Goal: Transaction & Acquisition: Purchase product/service

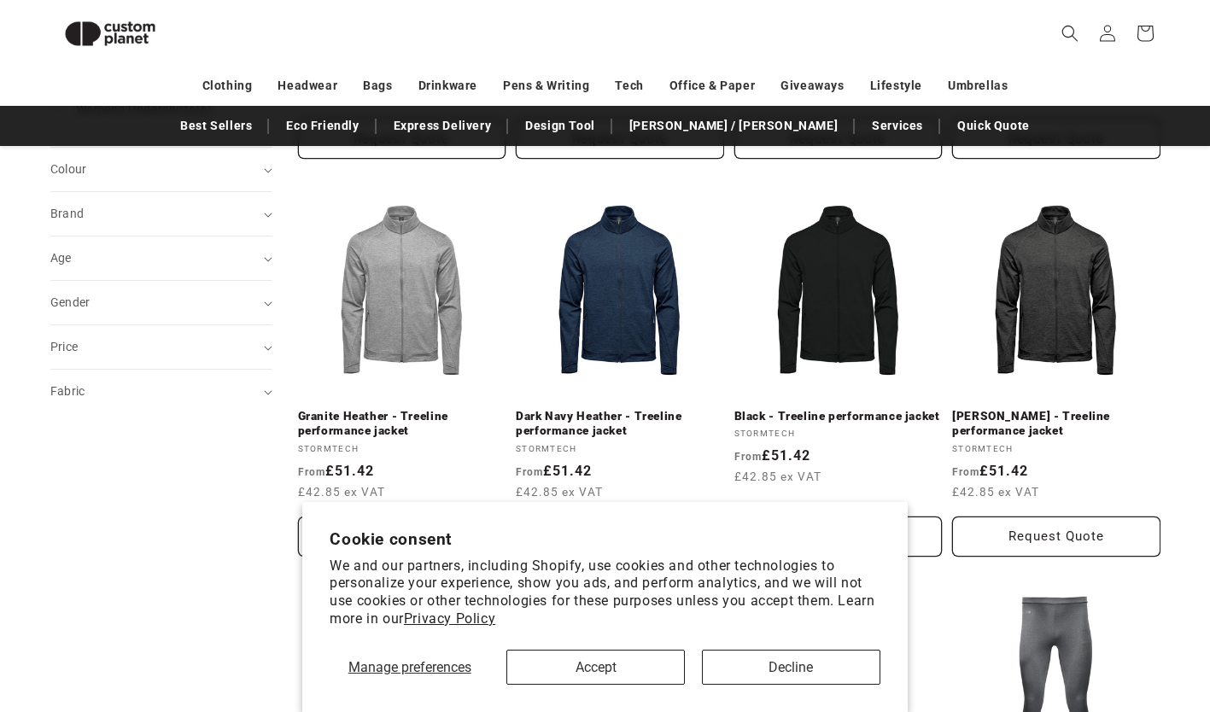
scroll to position [461, 0]
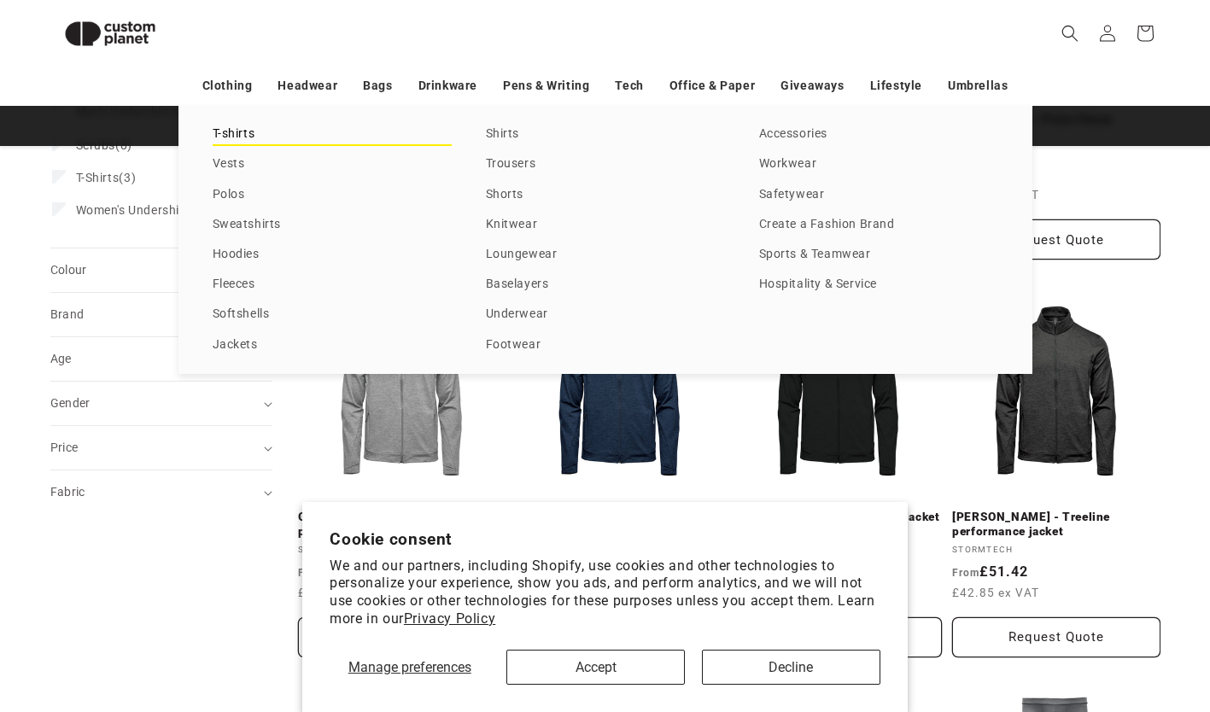
click at [266, 131] on link "T-shirts" at bounding box center [332, 134] width 239 height 23
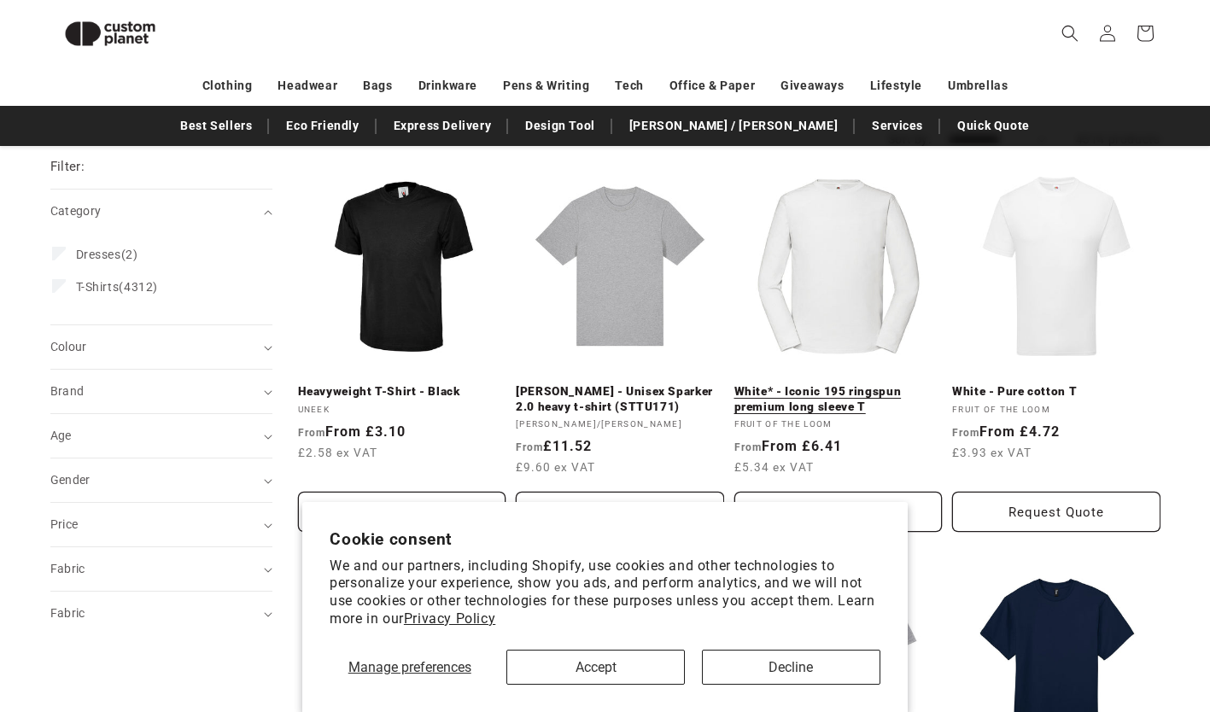
scroll to position [184, 0]
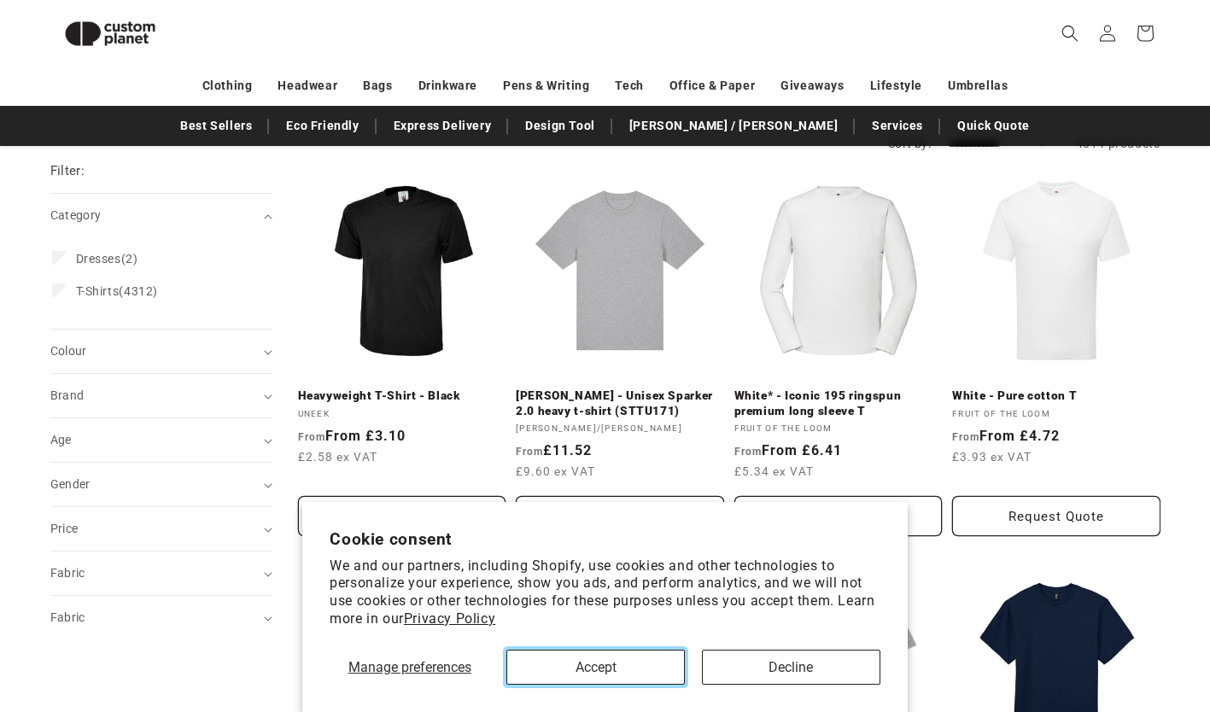
click at [643, 682] on button "Accept" at bounding box center [595, 667] width 178 height 35
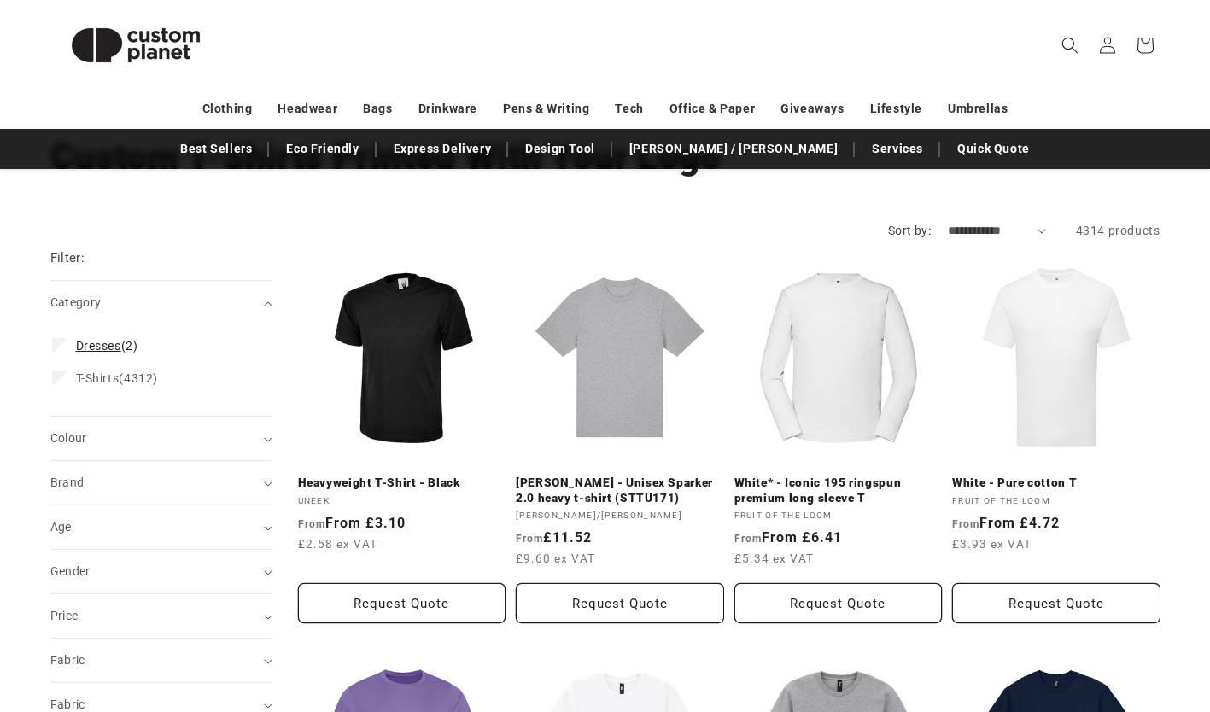
scroll to position [122, 0]
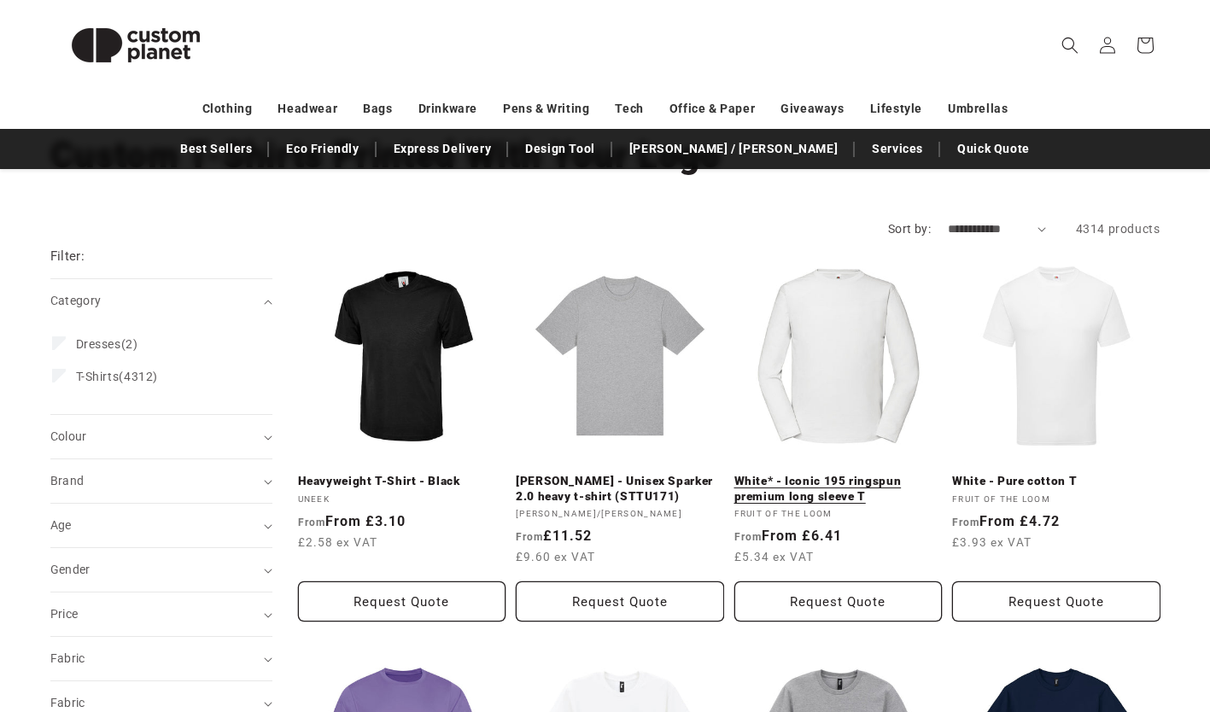
click at [826, 474] on link "White* - Iconic 195 ringspun premium long sleeve T" at bounding box center [838, 489] width 208 height 30
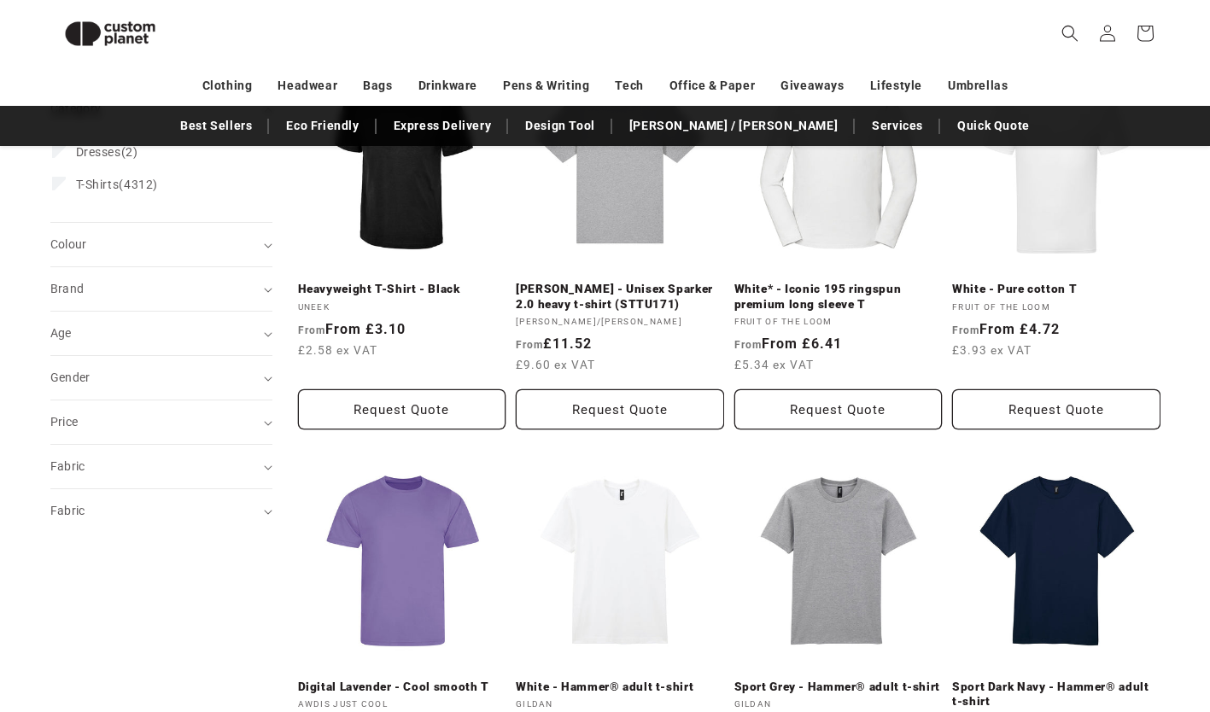
scroll to position [0, 0]
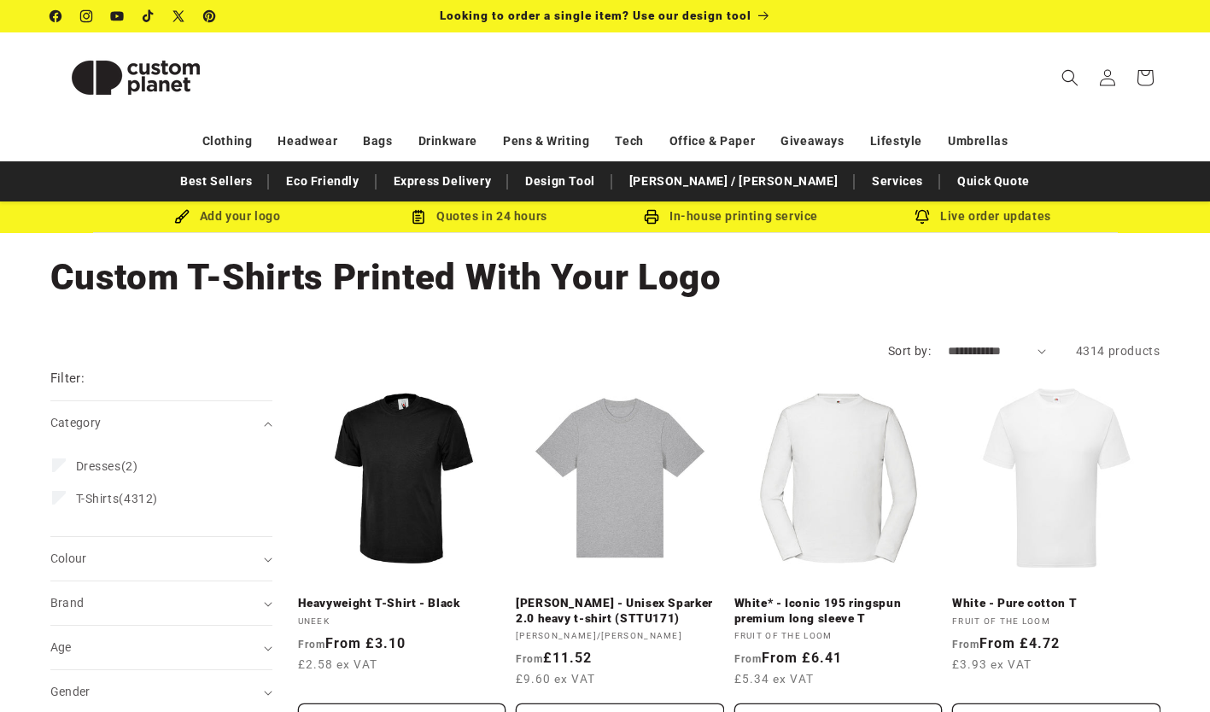
click at [1026, 359] on select "**********" at bounding box center [997, 351] width 98 height 18
select select "**********"
click at [948, 342] on select "**********" at bounding box center [997, 351] width 98 height 18
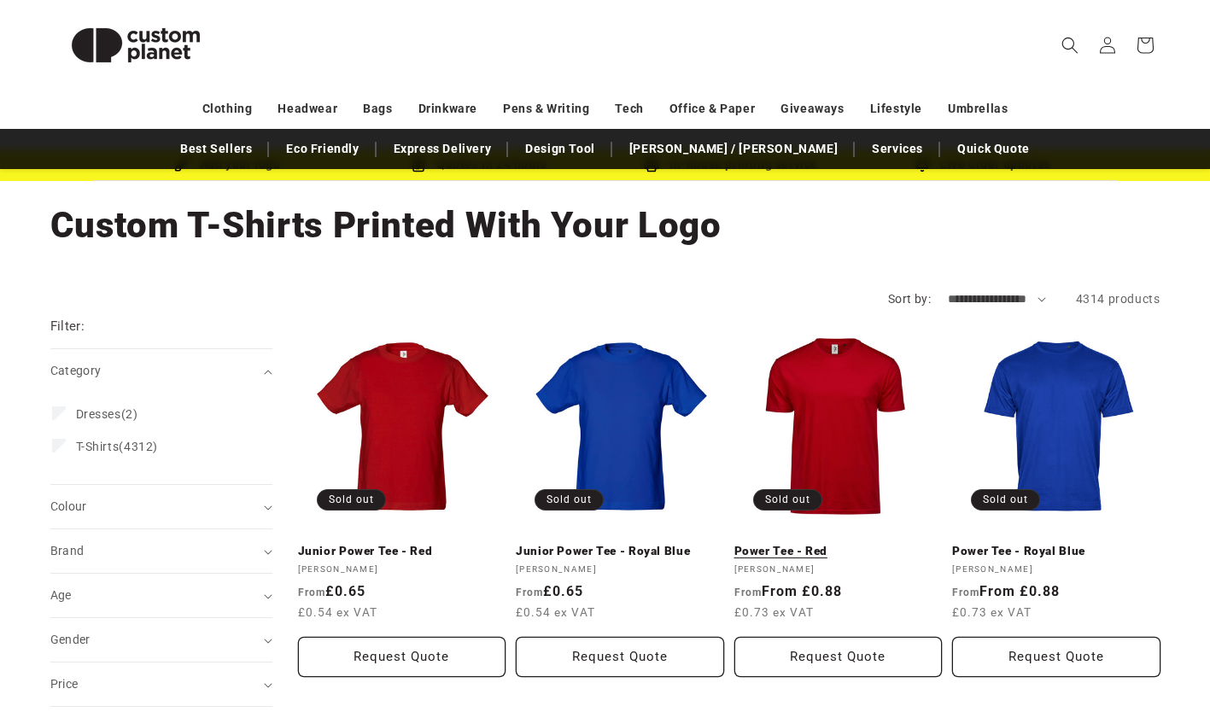
scroll to position [55, 0]
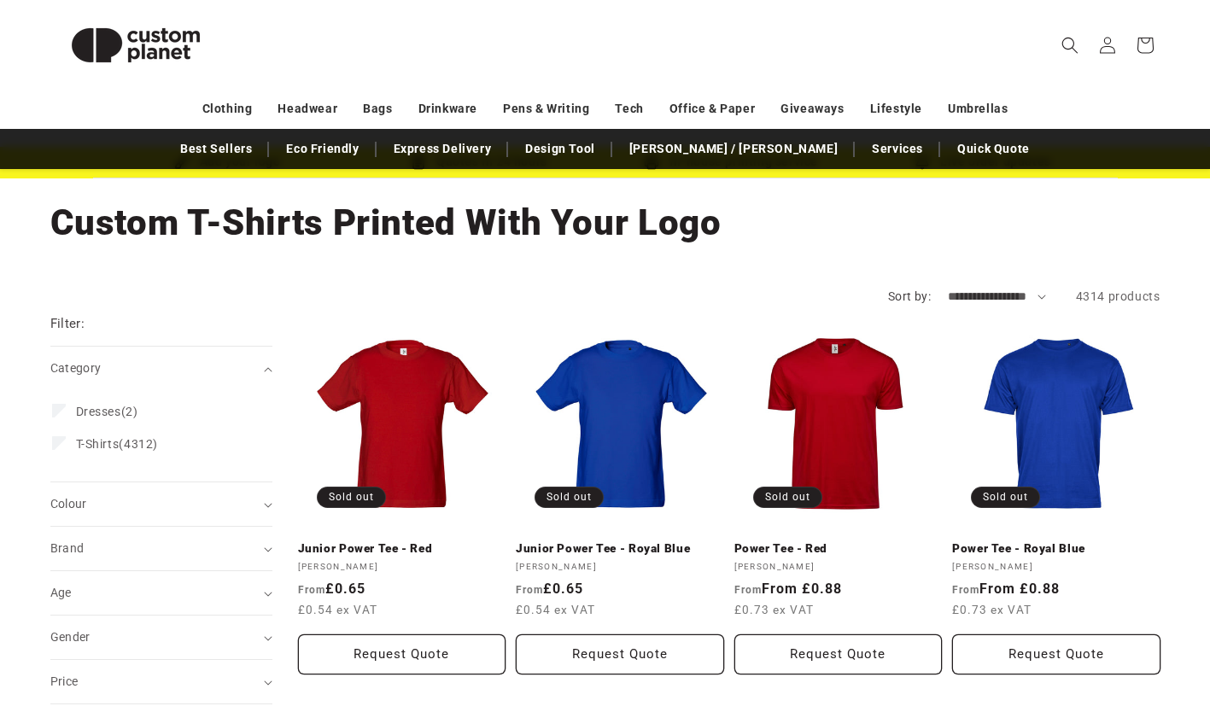
click at [976, 294] on select "**********" at bounding box center [997, 297] width 98 height 18
select select "**********"
click at [948, 288] on select "**********" at bounding box center [997, 297] width 98 height 18
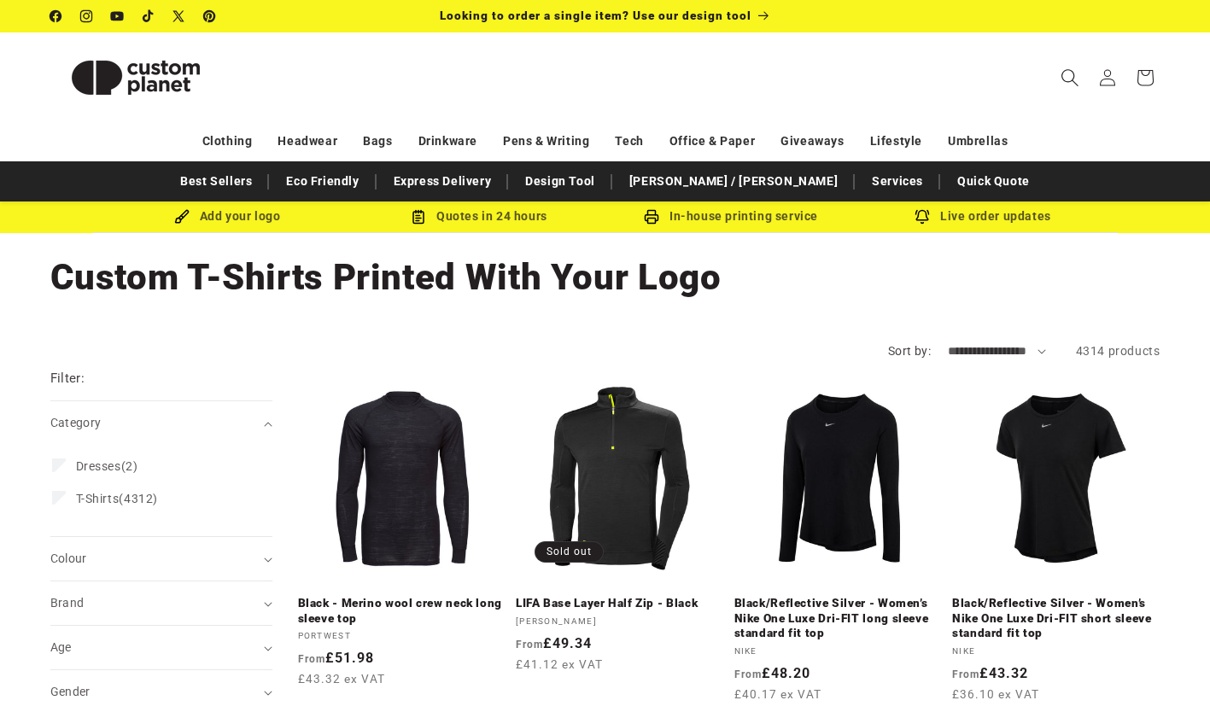
click at [1059, 75] on span "Search" at bounding box center [1070, 78] width 38 height 38
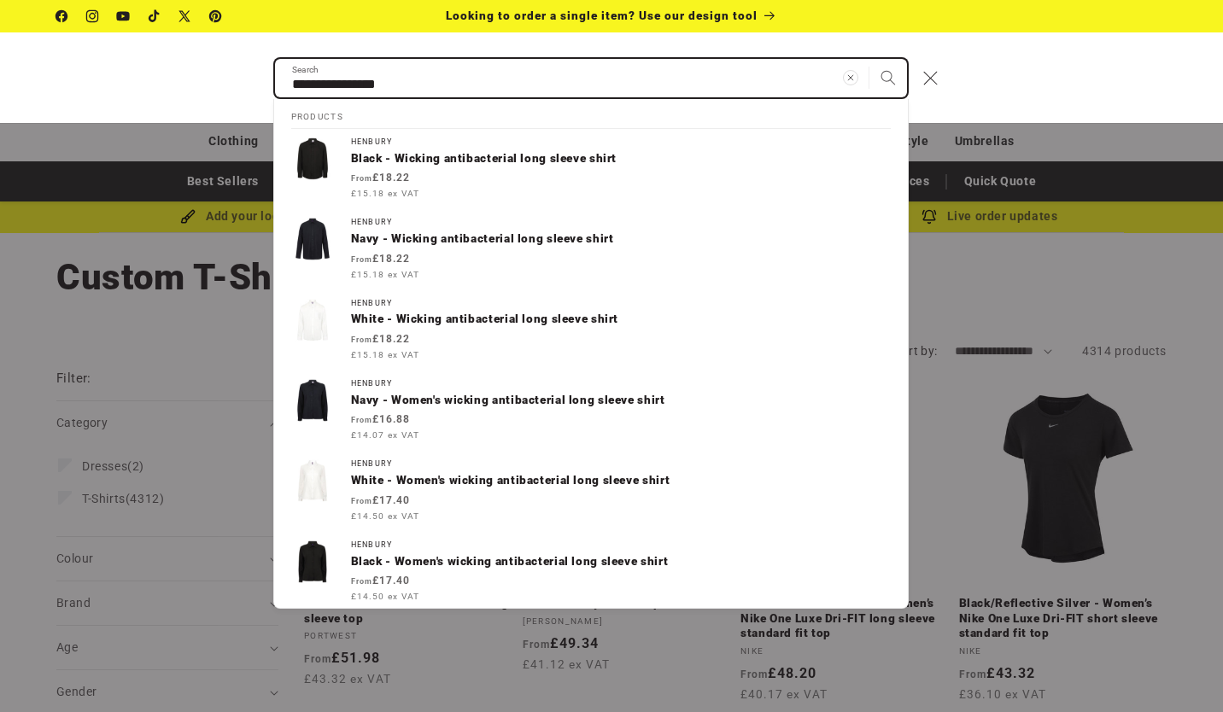
type input "**********"
click at [869, 59] on button "Search" at bounding box center [888, 78] width 38 height 38
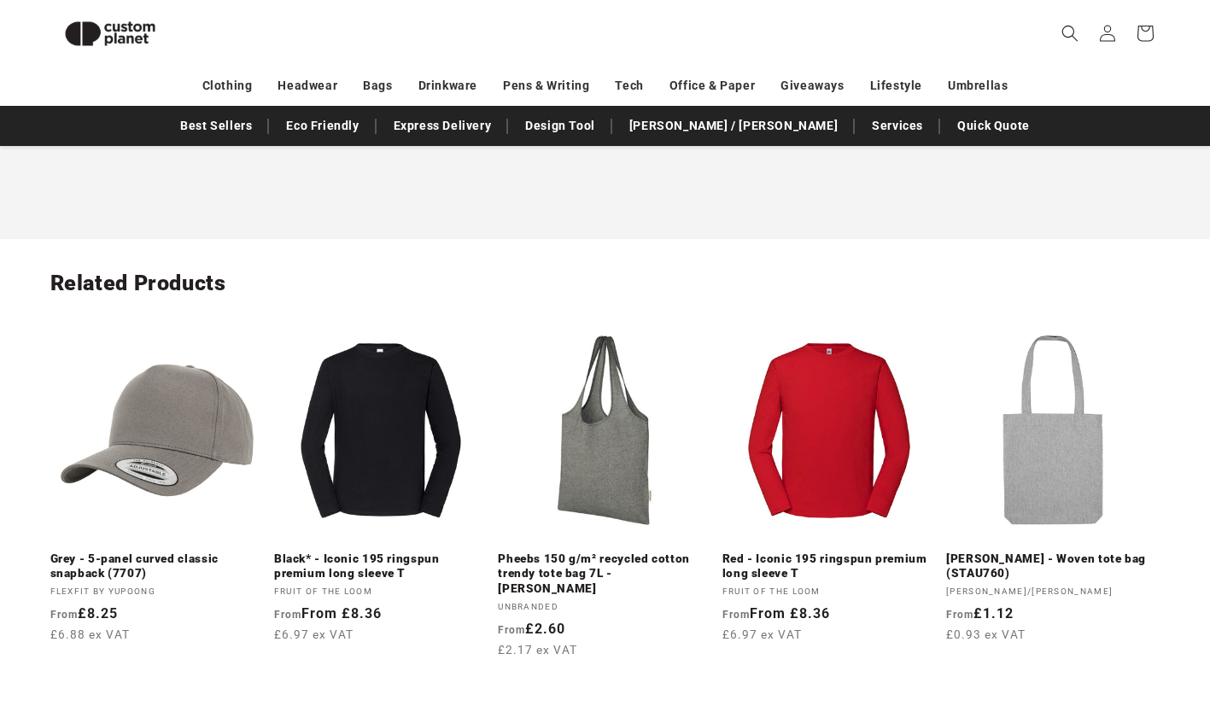
scroll to position [2717, 0]
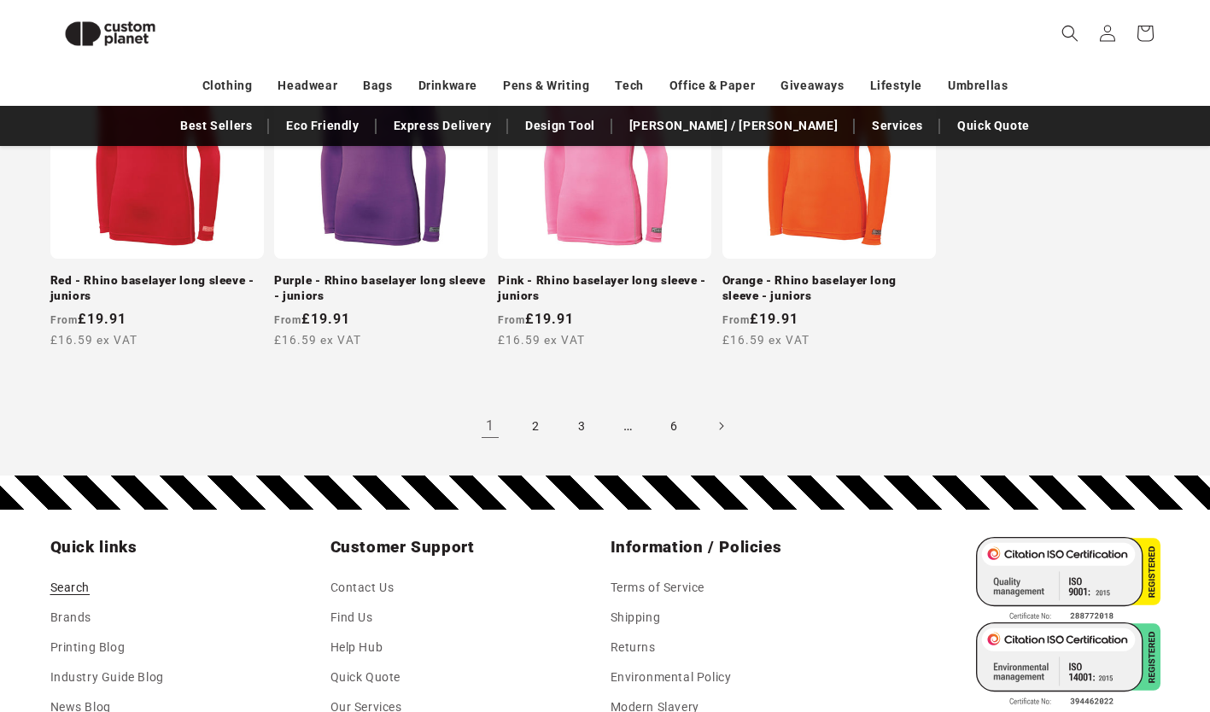
scroll to position [1731, 0]
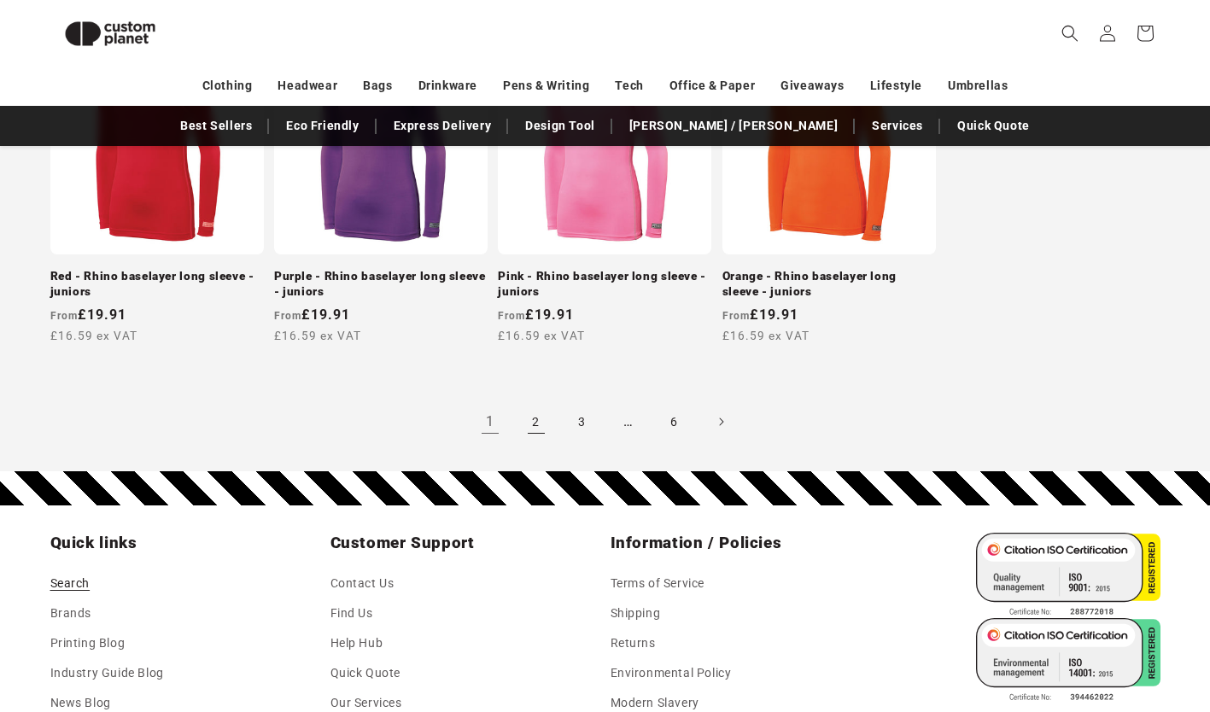
click at [521, 415] on link "2" at bounding box center [536, 422] width 38 height 38
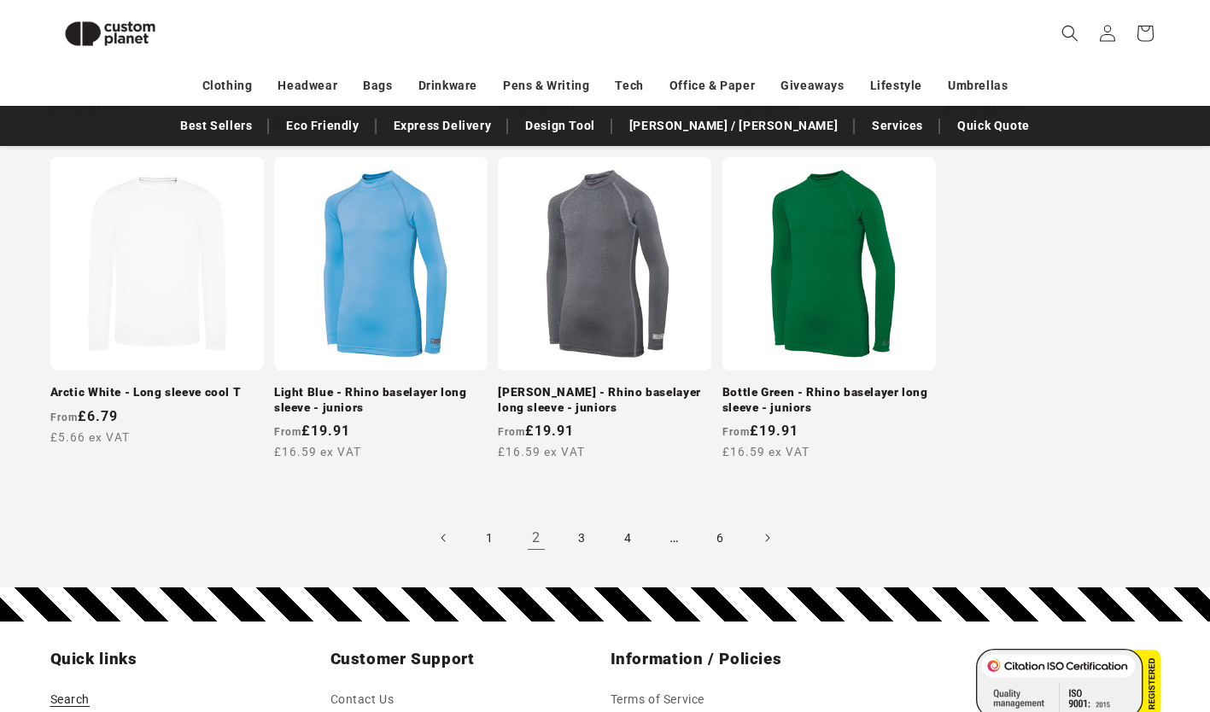
scroll to position [1621, 0]
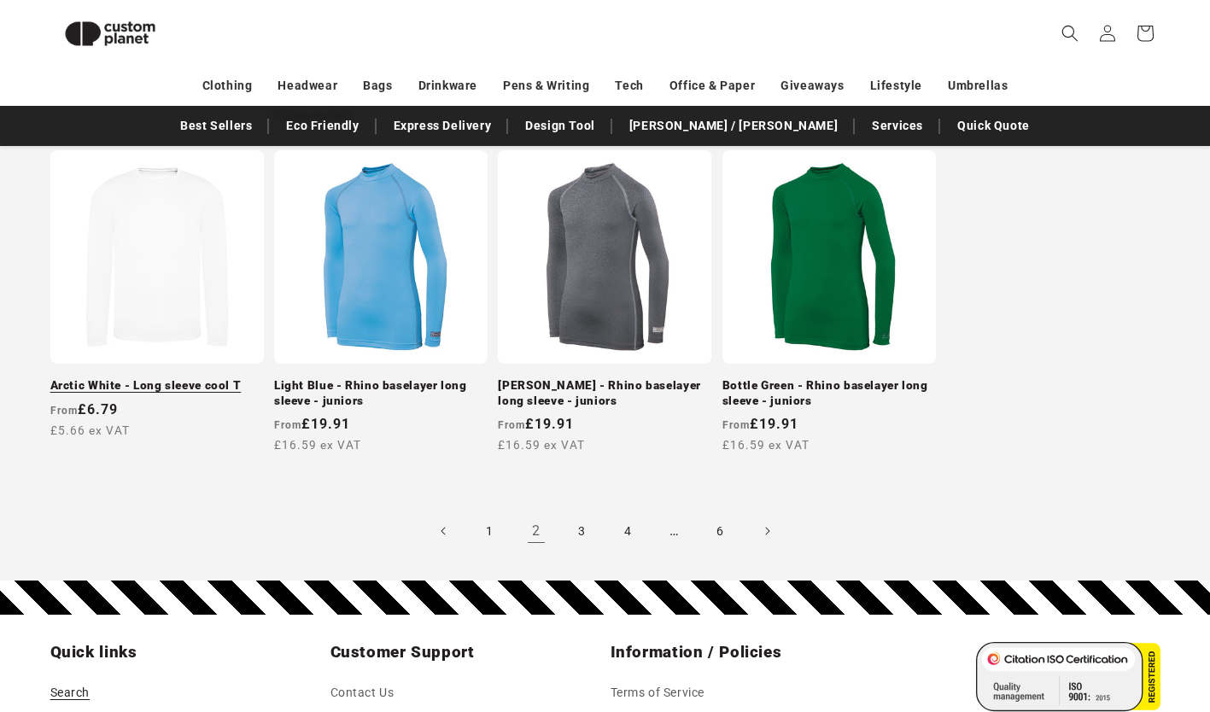
click at [189, 378] on link "Arctic White - Long sleeve cool T" at bounding box center [156, 385] width 213 height 15
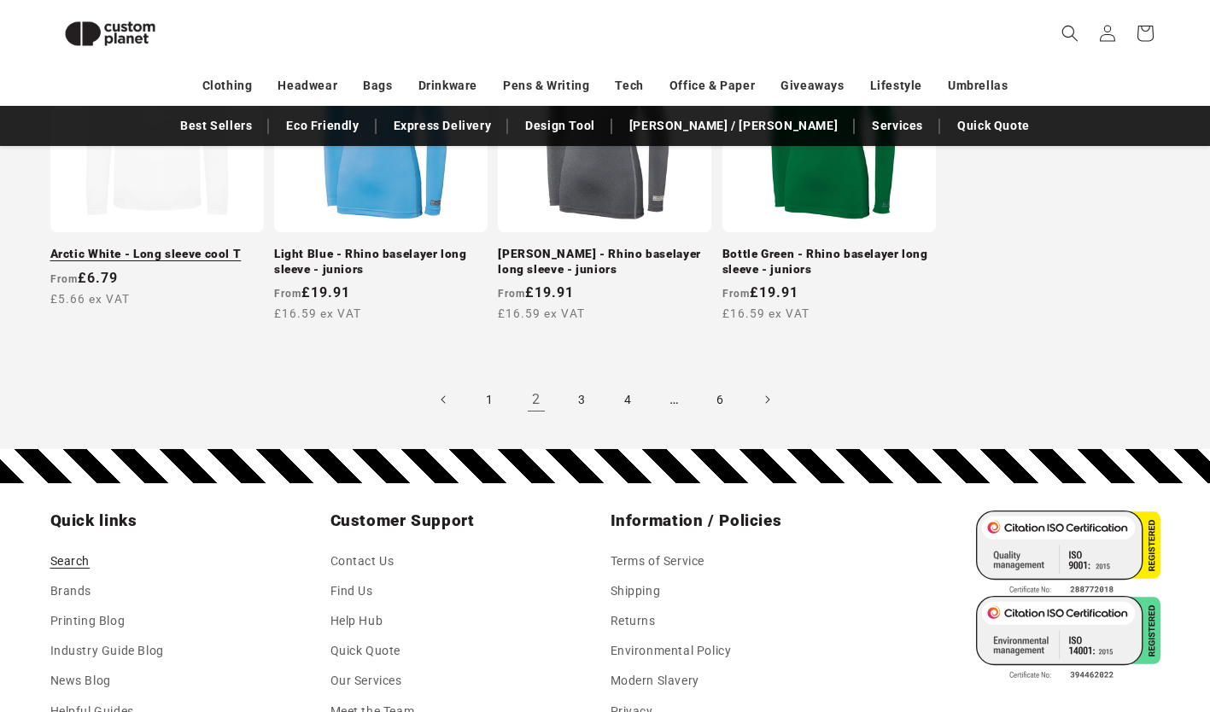
scroll to position [1756, 0]
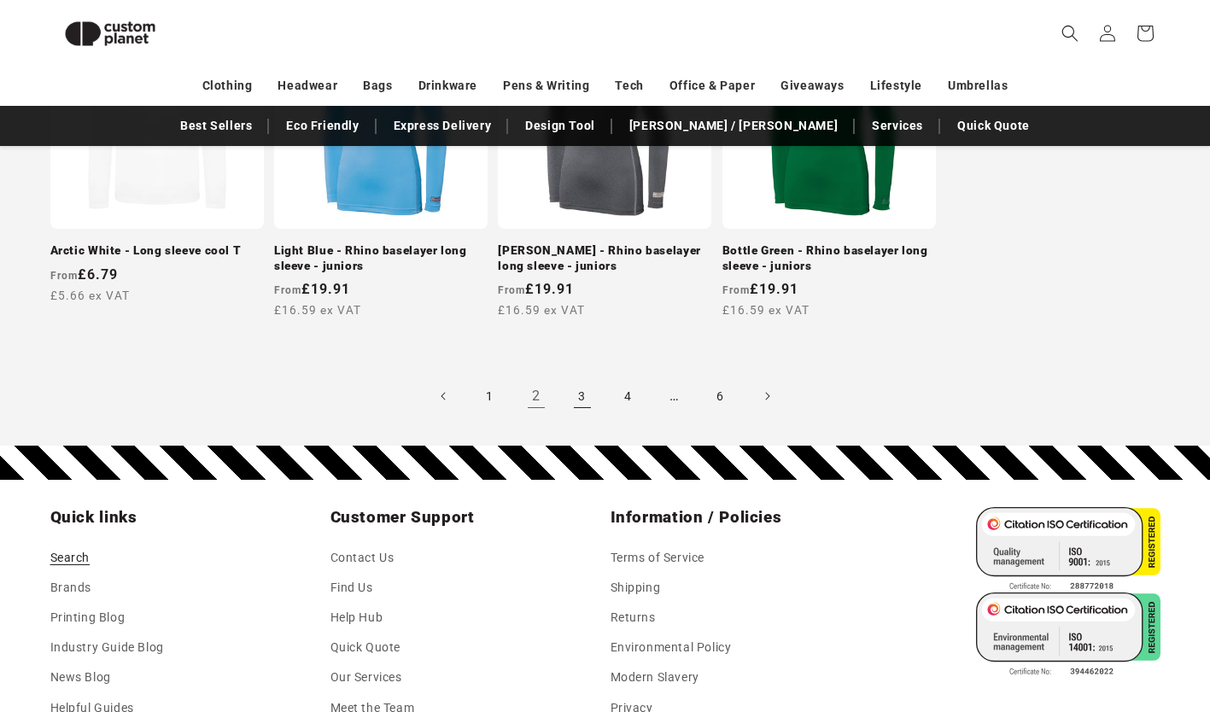
click at [571, 378] on link "3" at bounding box center [583, 396] width 38 height 38
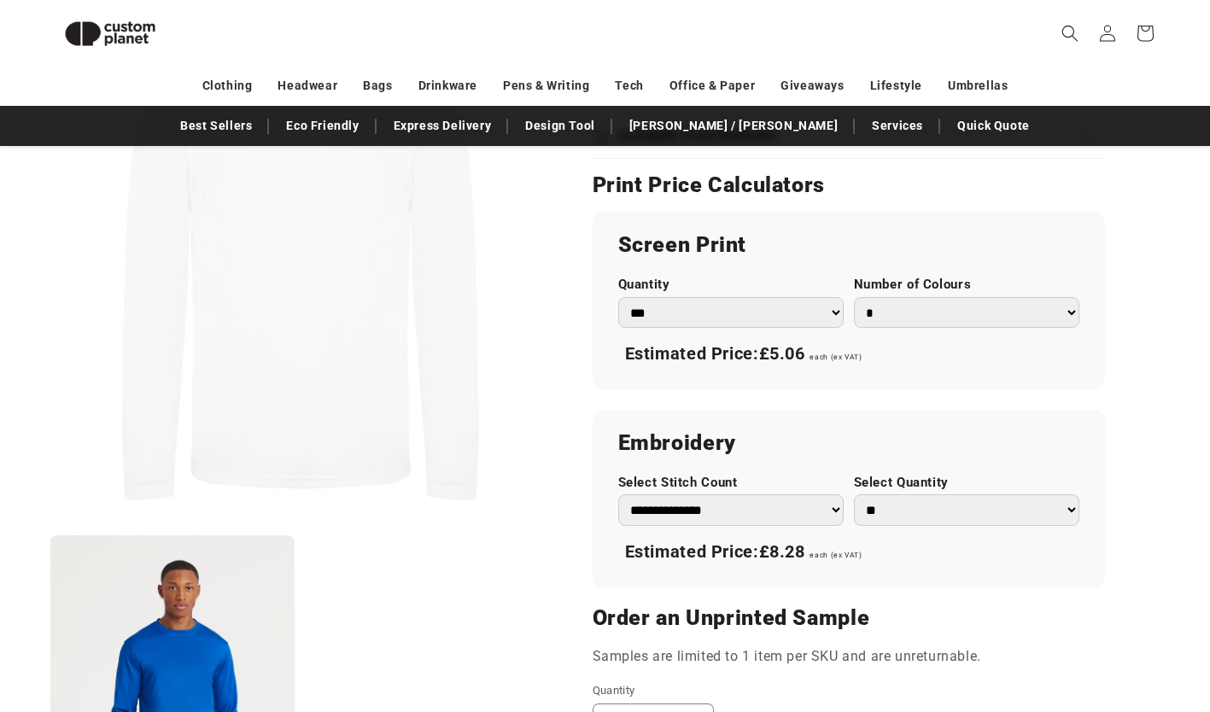
scroll to position [995, 0]
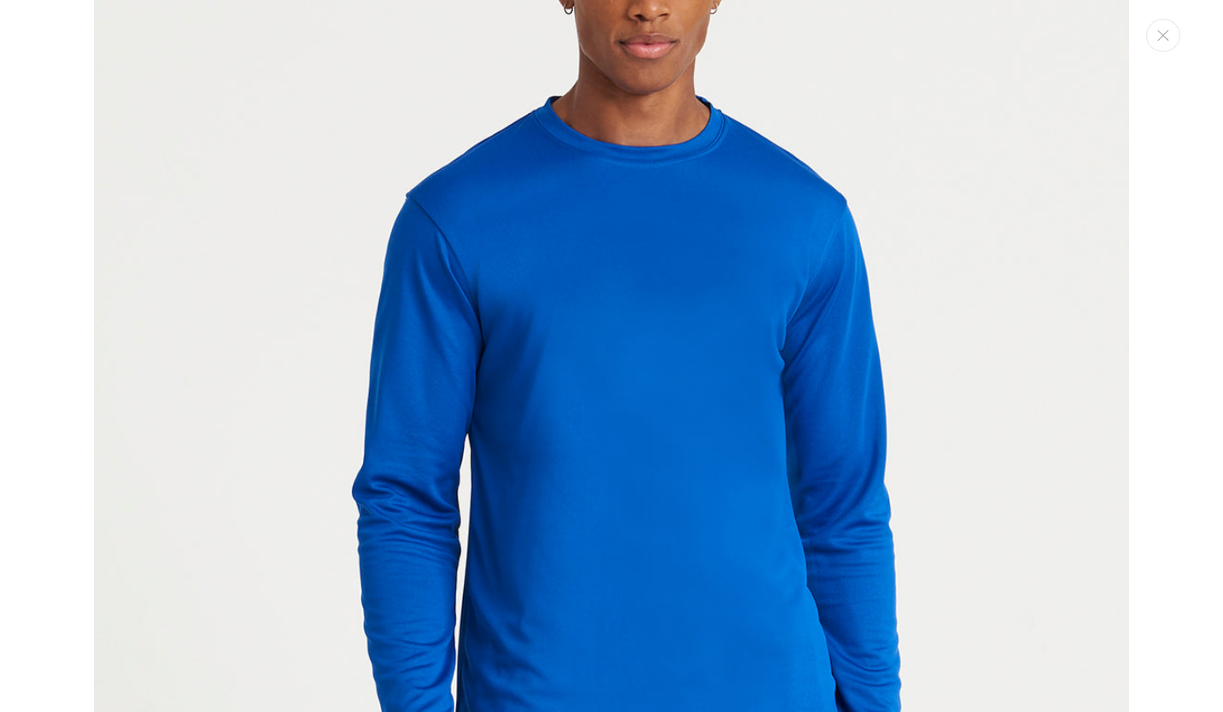
scroll to position [1247, 0]
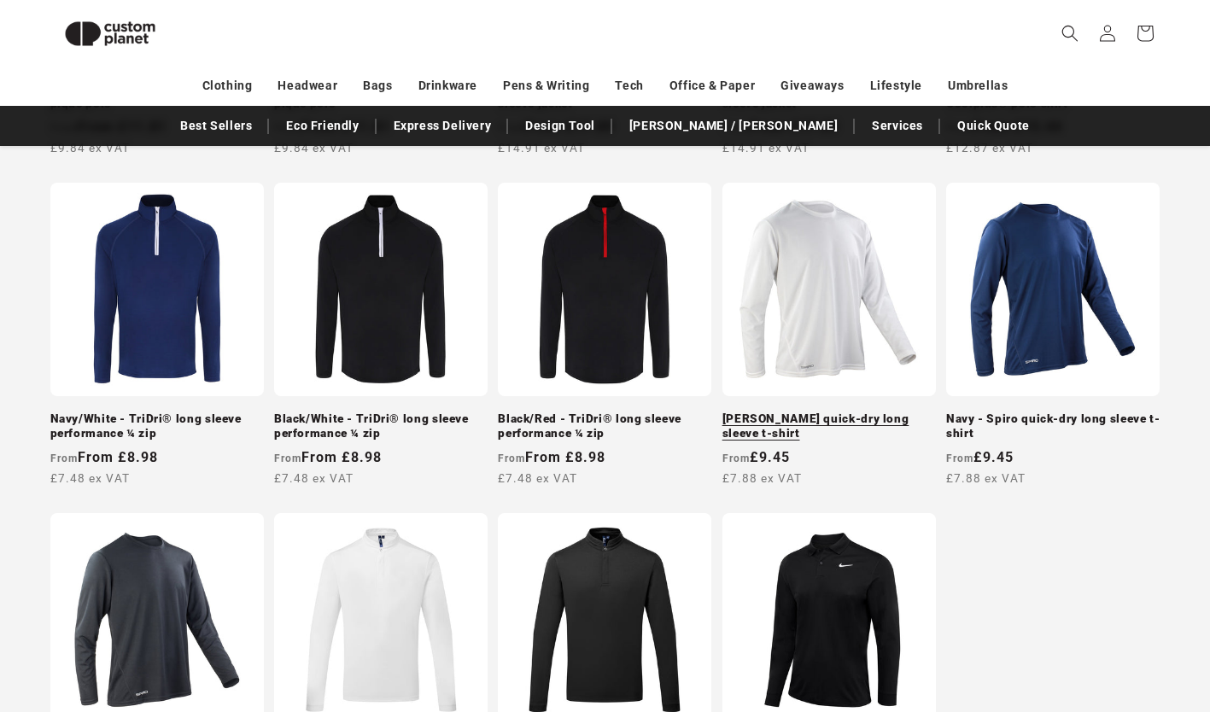
scroll to position [1308, 0]
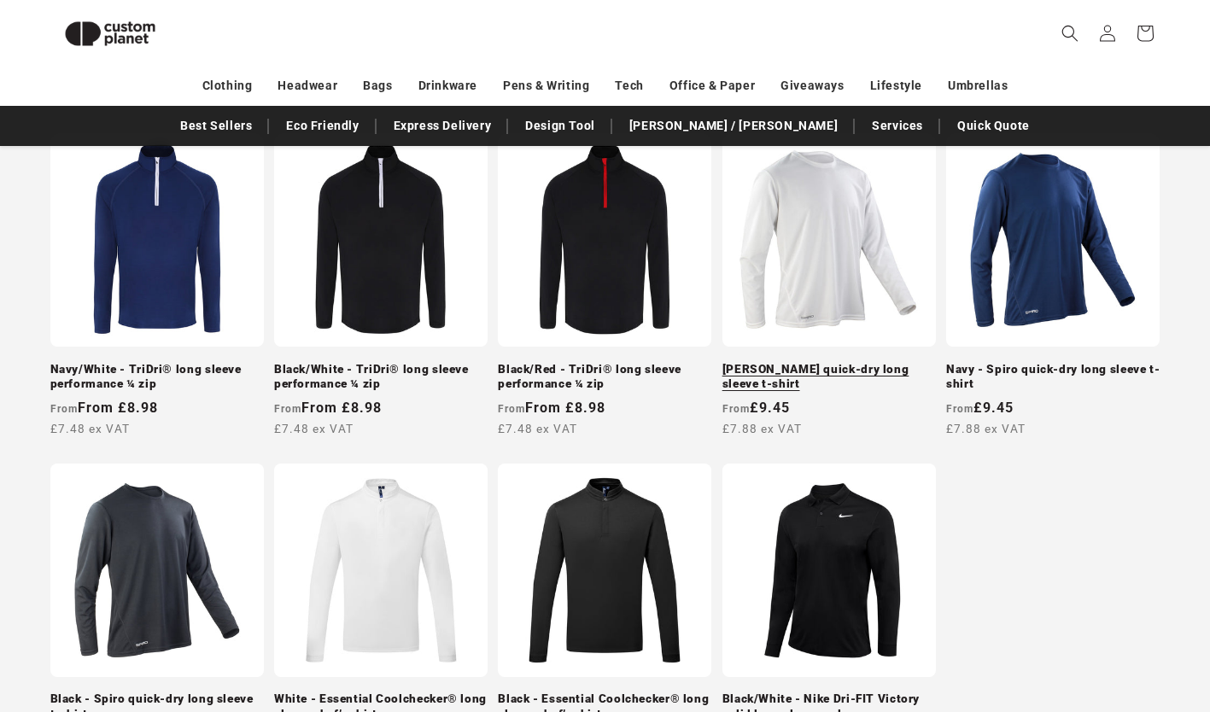
click at [866, 362] on link "[PERSON_NAME] quick-dry long sleeve t-shirt" at bounding box center [828, 377] width 213 height 30
click at [811, 362] on link "[PERSON_NAME] quick-dry long sleeve t-shirt" at bounding box center [828, 377] width 213 height 30
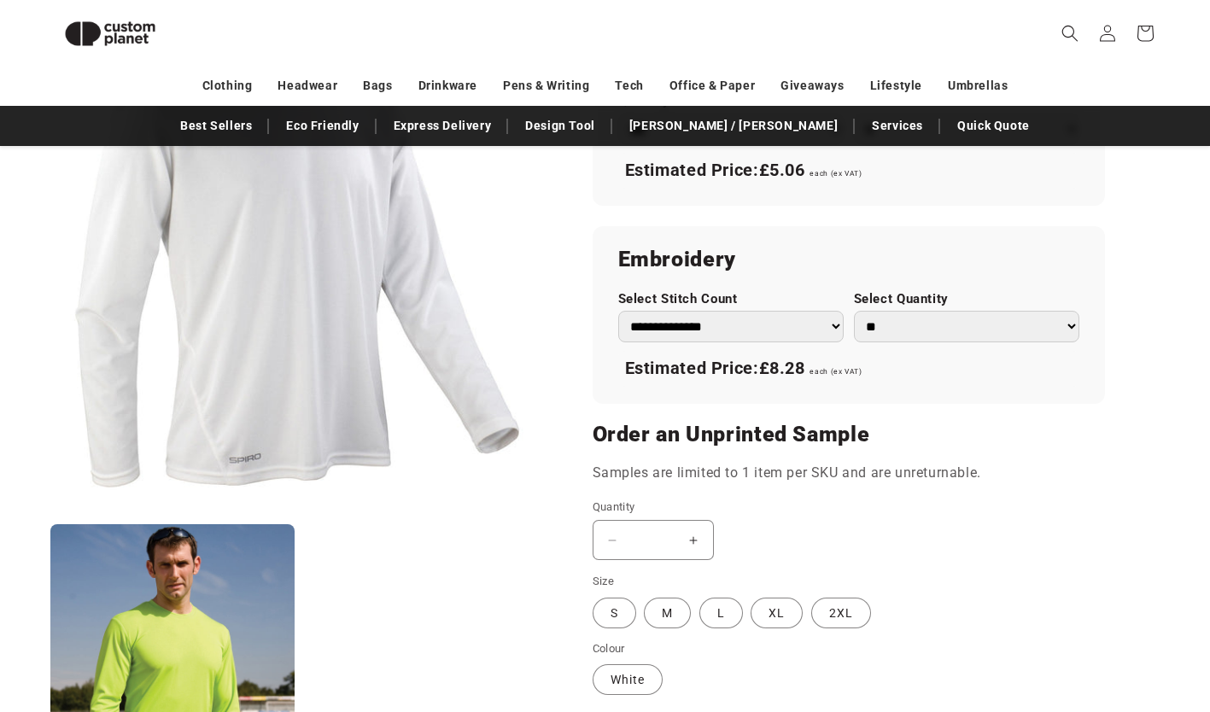
scroll to position [1094, 0]
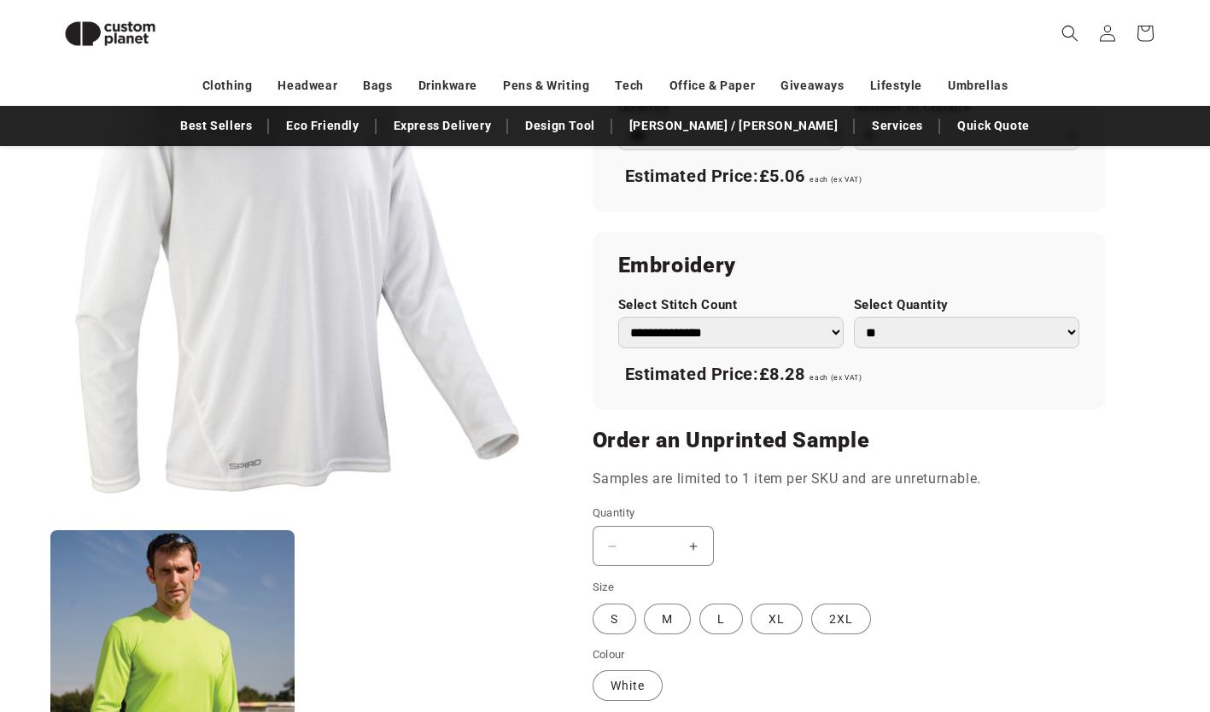
click at [823, 335] on select "**********" at bounding box center [730, 333] width 225 height 32
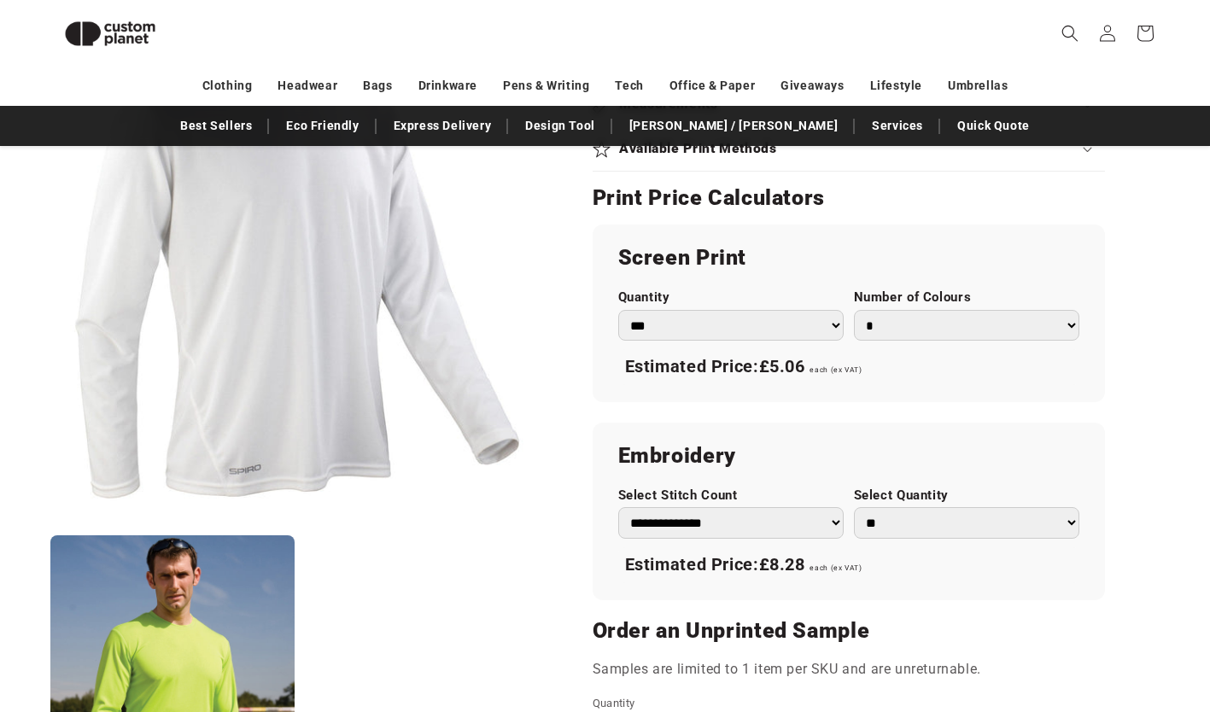
scroll to position [875, 0]
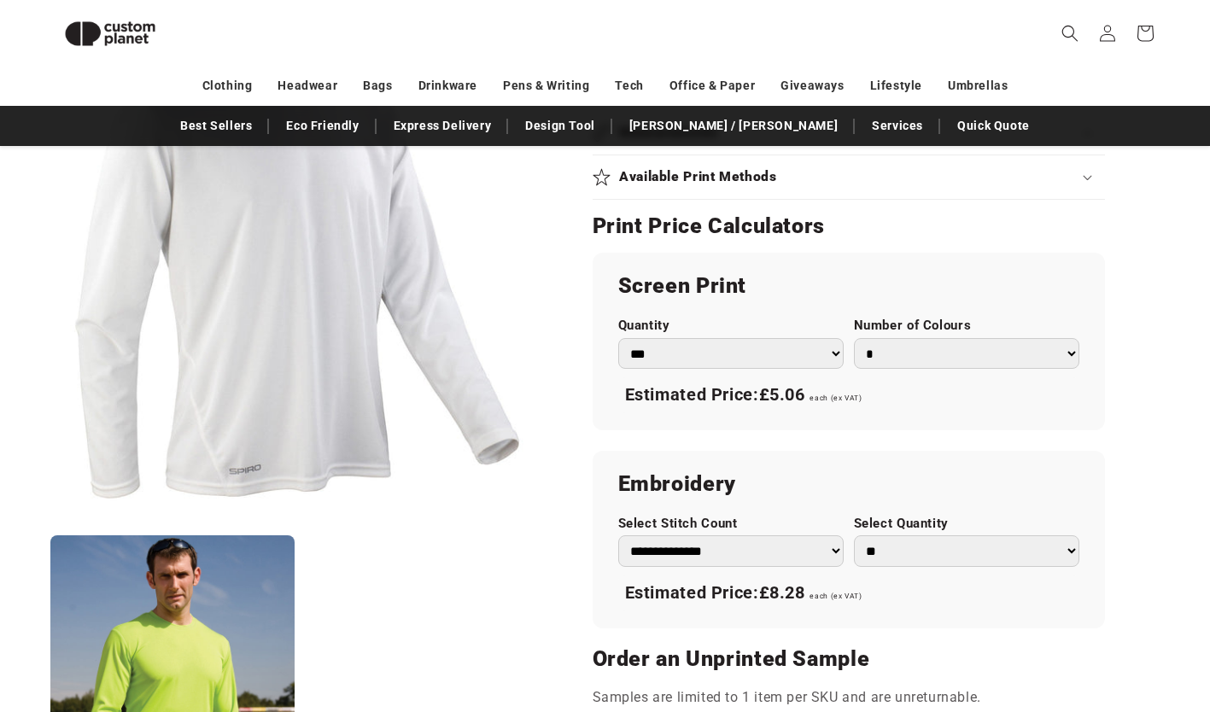
click at [784, 350] on select "*** *** *** **** **** **** ***** *****" at bounding box center [730, 354] width 225 height 32
click at [938, 351] on select "* * * * * * *" at bounding box center [966, 354] width 225 height 32
click at [854, 338] on select "* * * * * * *" at bounding box center [966, 354] width 225 height 32
click at [912, 361] on select "* * * * * * *" at bounding box center [966, 354] width 225 height 32
click at [854, 338] on select "* * * * * * *" at bounding box center [966, 354] width 225 height 32
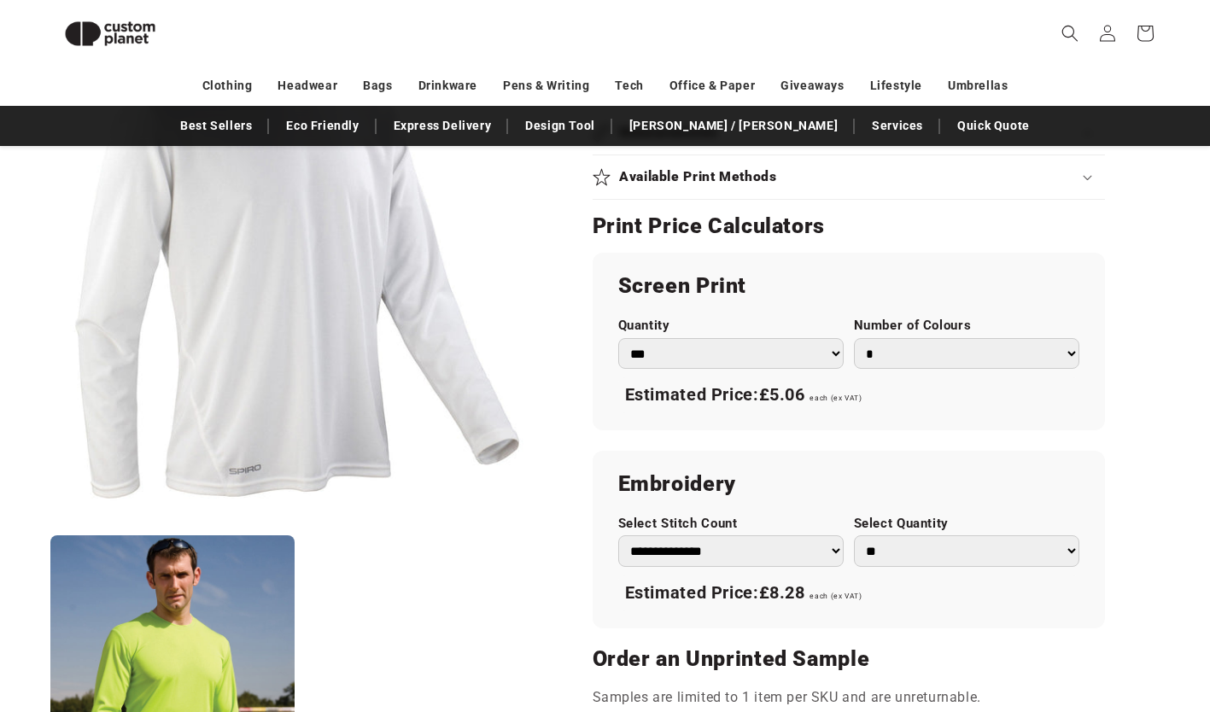
click at [905, 362] on select "* * * * * * *" at bounding box center [966, 354] width 225 height 32
select select "*"
click at [854, 338] on select "* * * * * * *" at bounding box center [966, 354] width 225 height 32
click at [777, 369] on select "*** *** *** **** **** **** ***** *****" at bounding box center [730, 354] width 225 height 32
click at [862, 277] on h2 "Screen Print" at bounding box center [848, 285] width 461 height 27
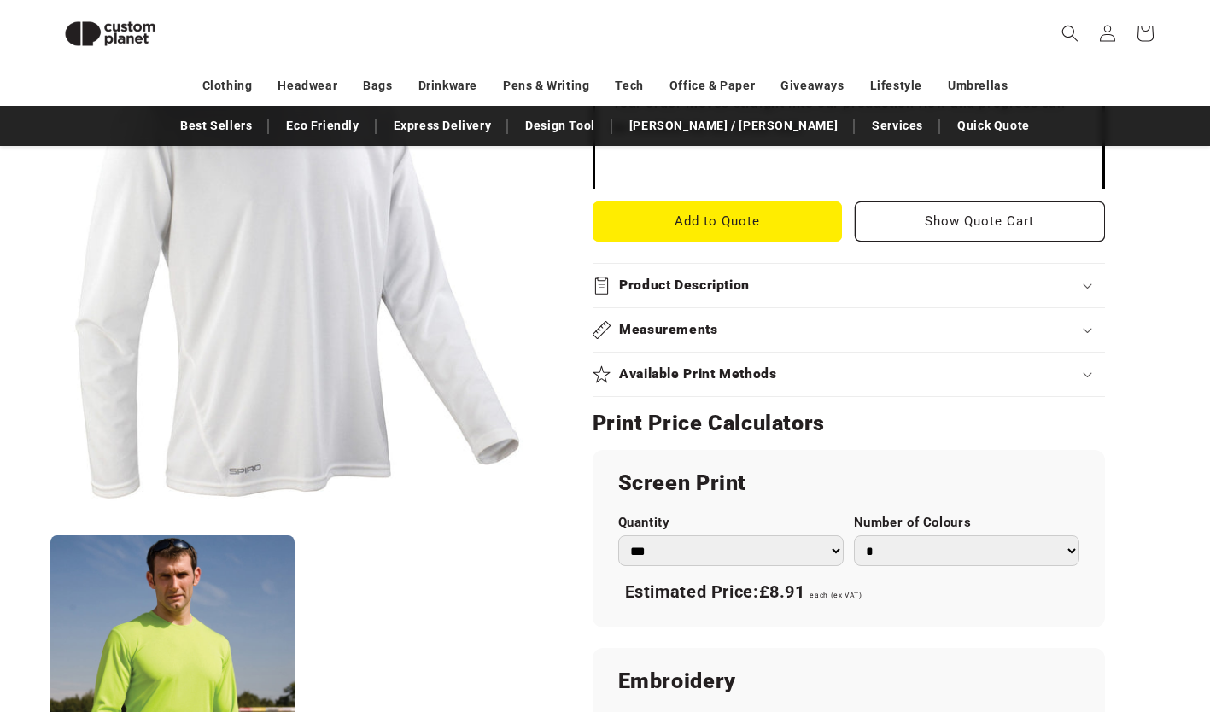
scroll to position [675, 0]
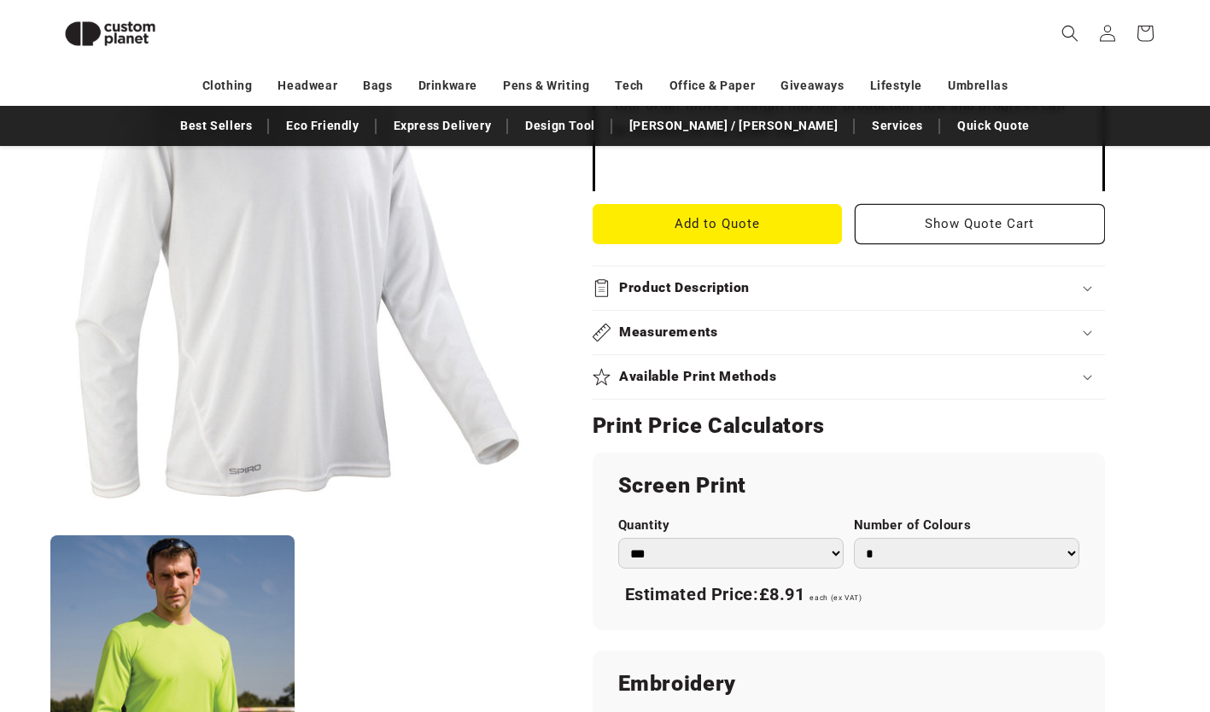
click at [727, 377] on h2 "Available Print Methods" at bounding box center [698, 377] width 158 height 18
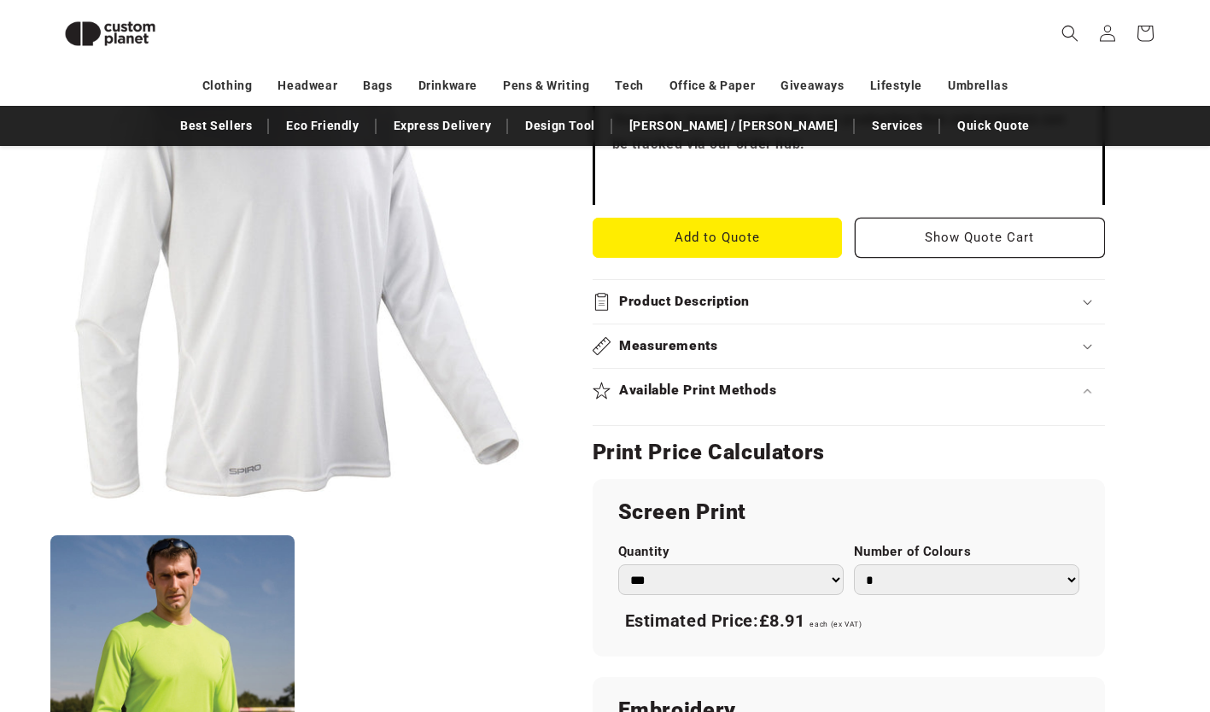
scroll to position [661, 0]
click at [761, 397] on h2 "Available Print Methods" at bounding box center [698, 392] width 158 height 18
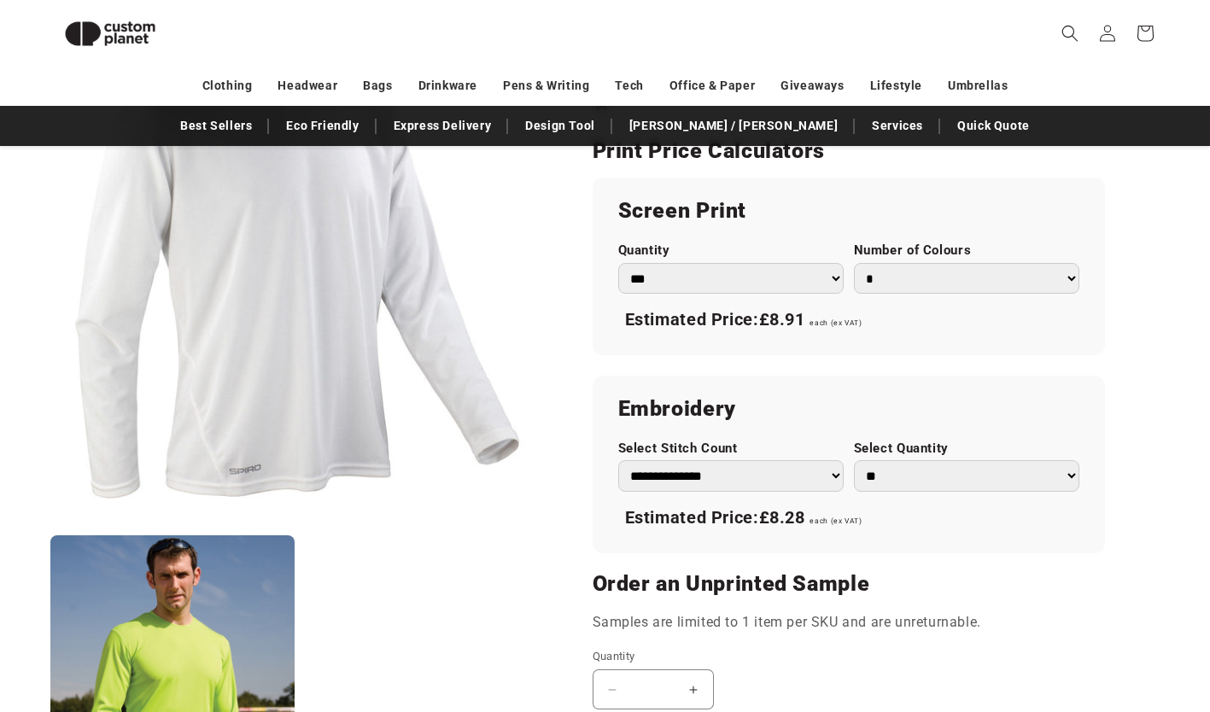
scroll to position [955, 0]
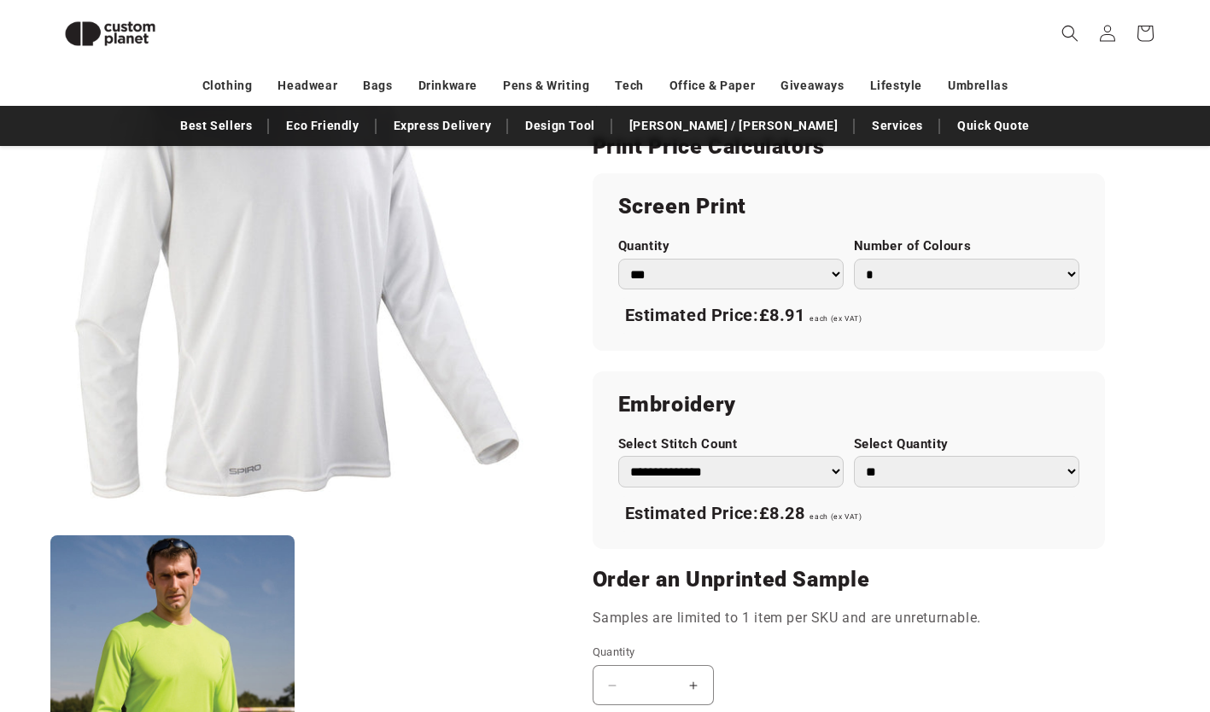
click at [791, 320] on span "£8.91" at bounding box center [782, 315] width 46 height 20
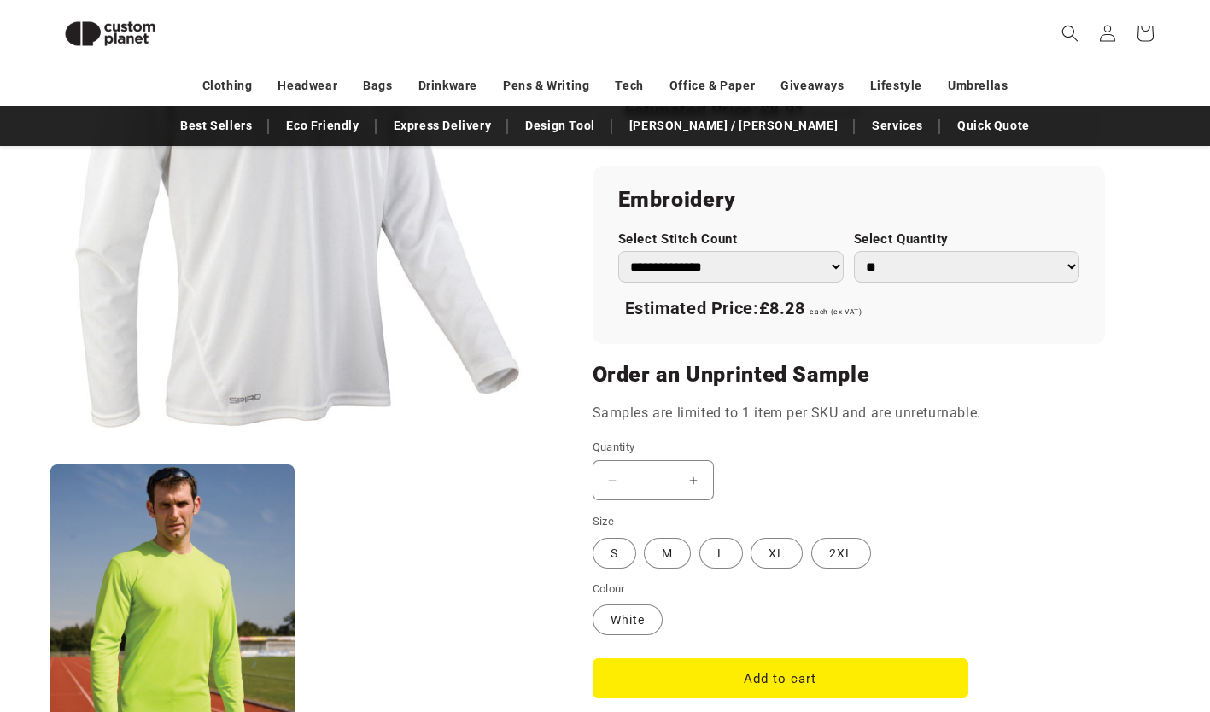
scroll to position [1159, 0]
click at [614, 482] on button "Decrease quantity for [PERSON_NAME] quick-dry long sleeve t-shirt" at bounding box center [612, 481] width 38 height 40
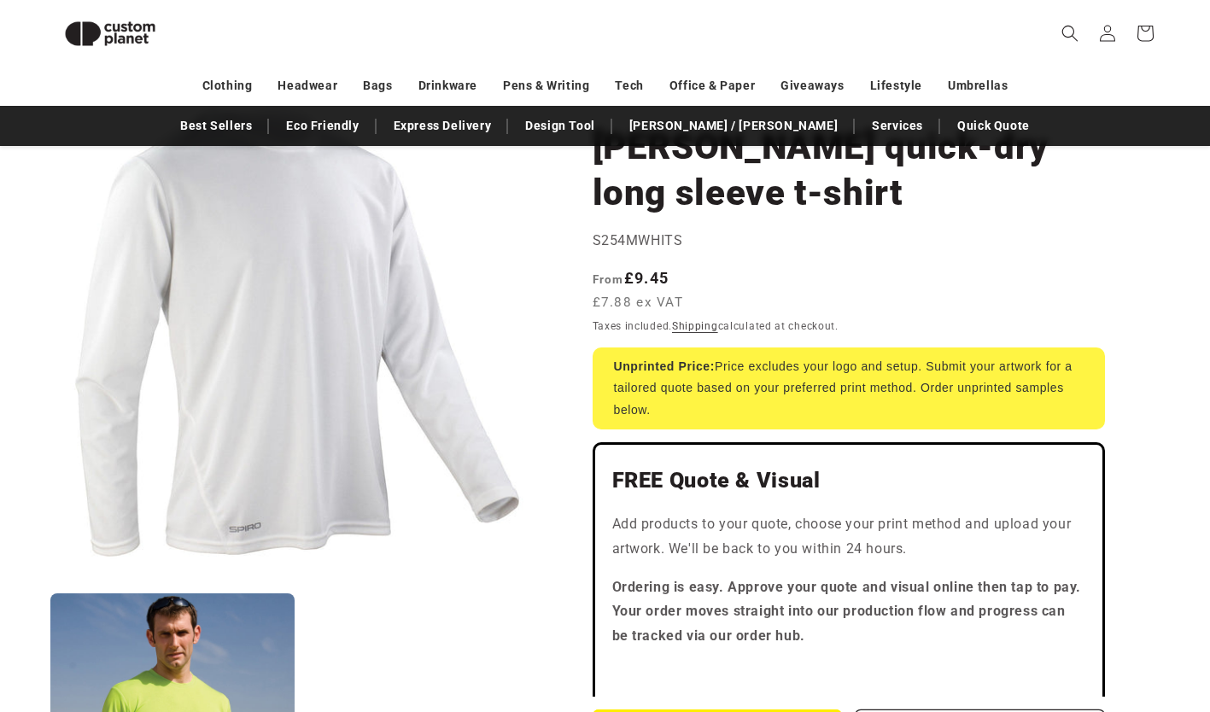
scroll to position [0, 0]
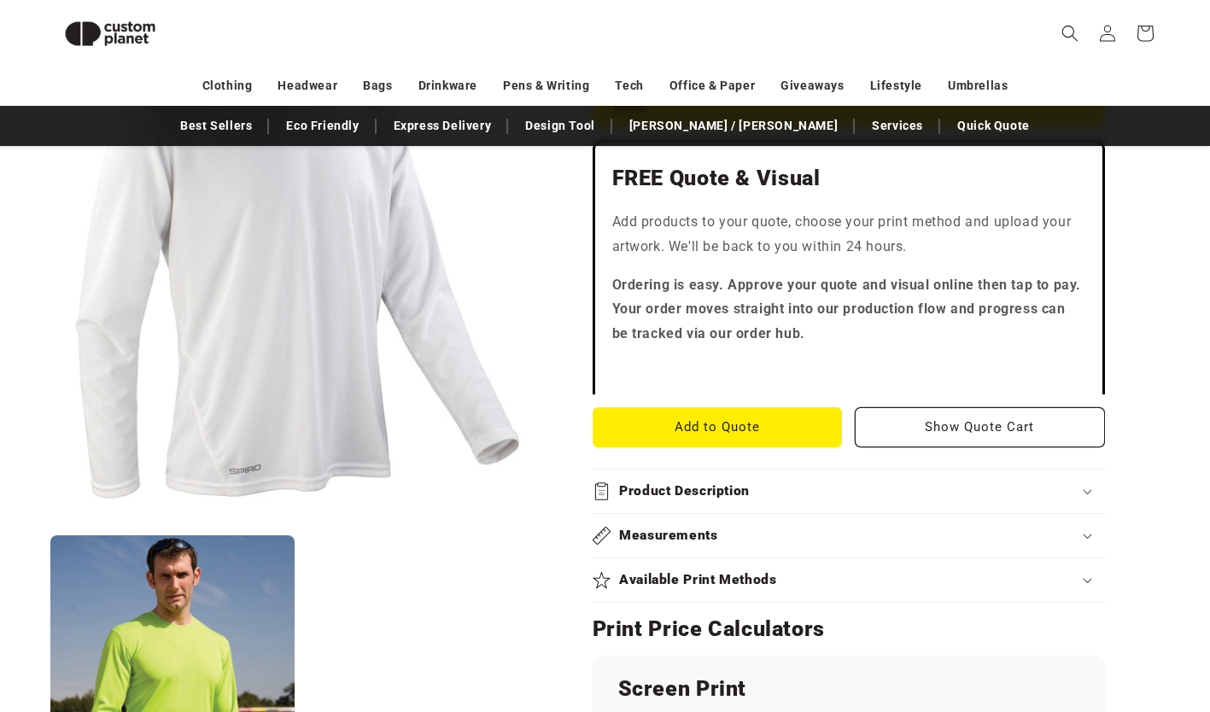
scroll to position [473, 0]
click at [685, 590] on summary "Available Print Methods" at bounding box center [849, 580] width 512 height 44
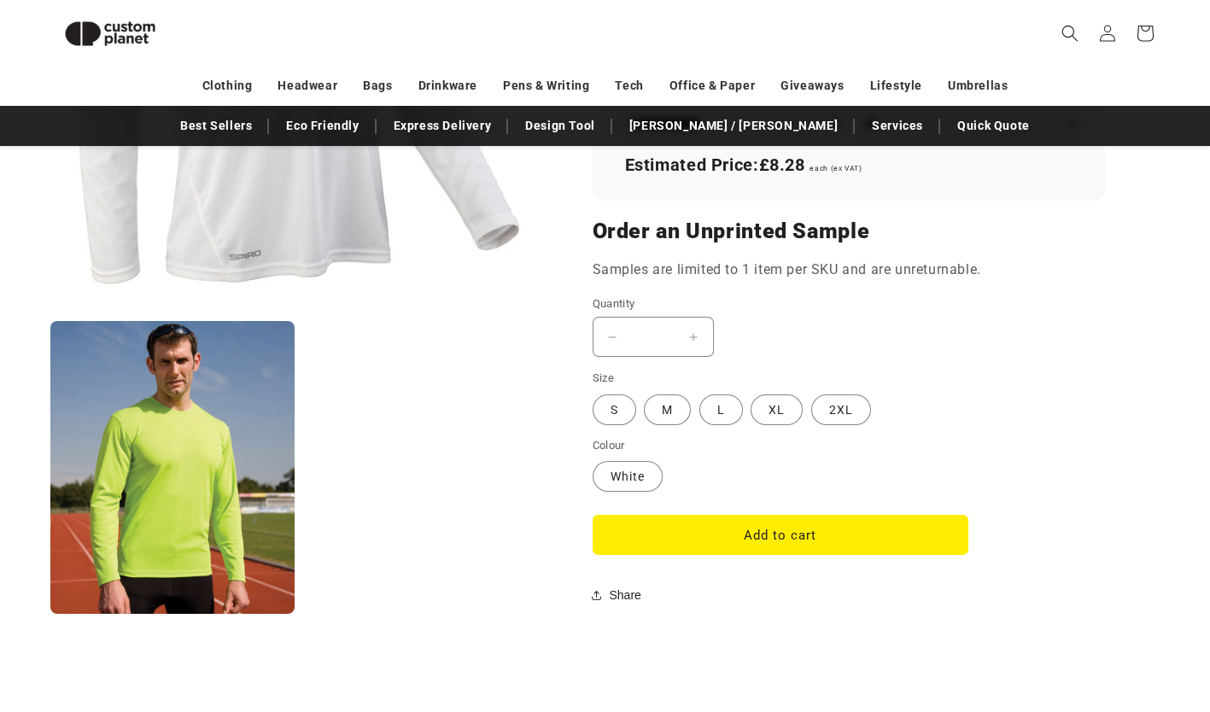
scroll to position [1317, 0]
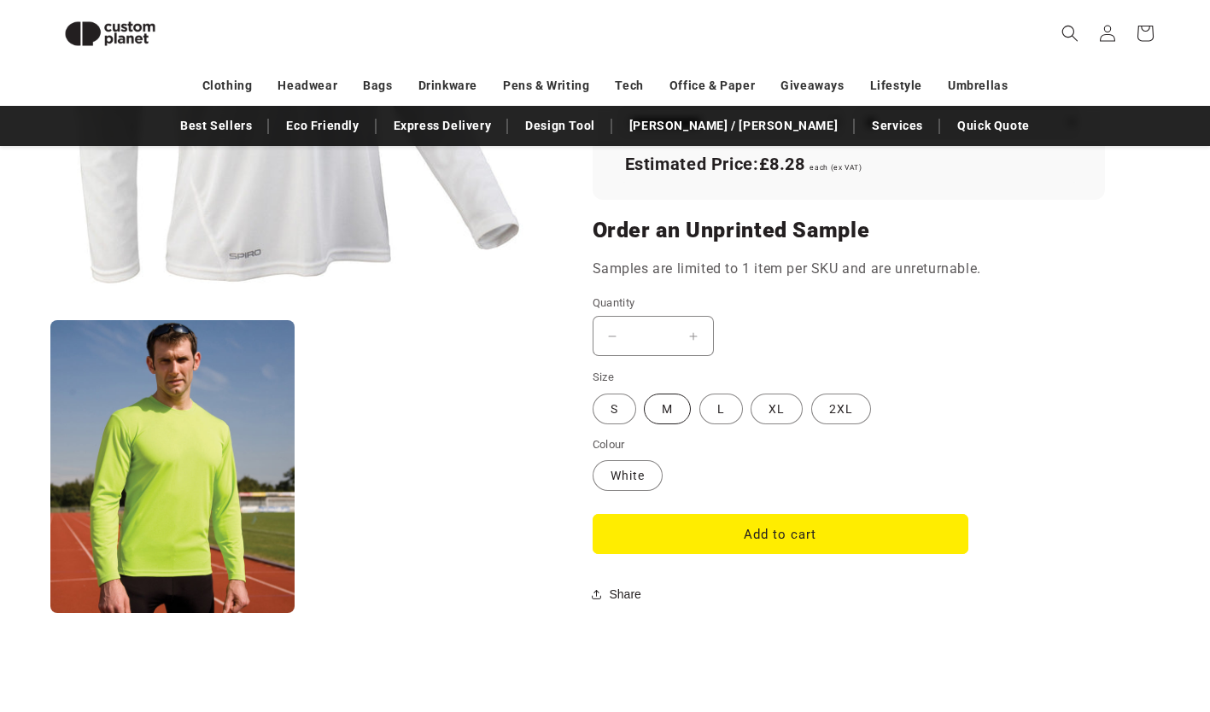
click at [661, 417] on label "M Variant sold out or unavailable" at bounding box center [667, 409] width 47 height 31
click at [687, 534] on button "Add to cart" at bounding box center [781, 534] width 376 height 40
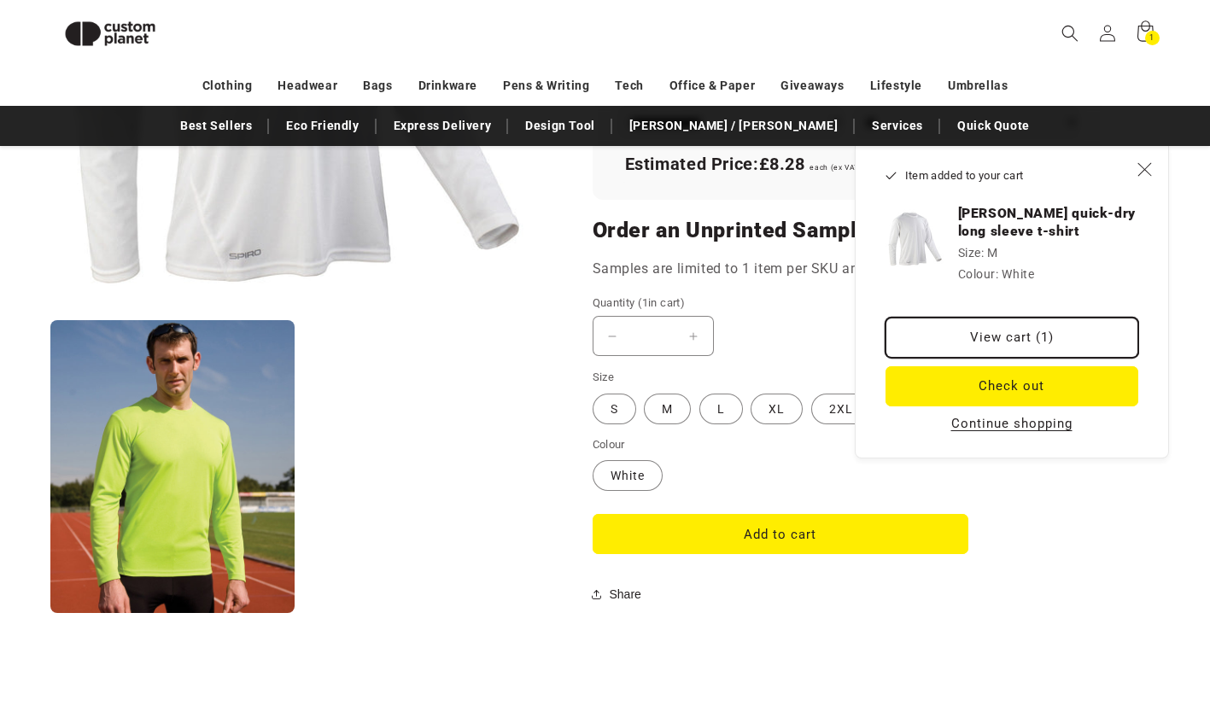
click at [961, 335] on link "View cart (1)" at bounding box center [1011, 338] width 253 height 40
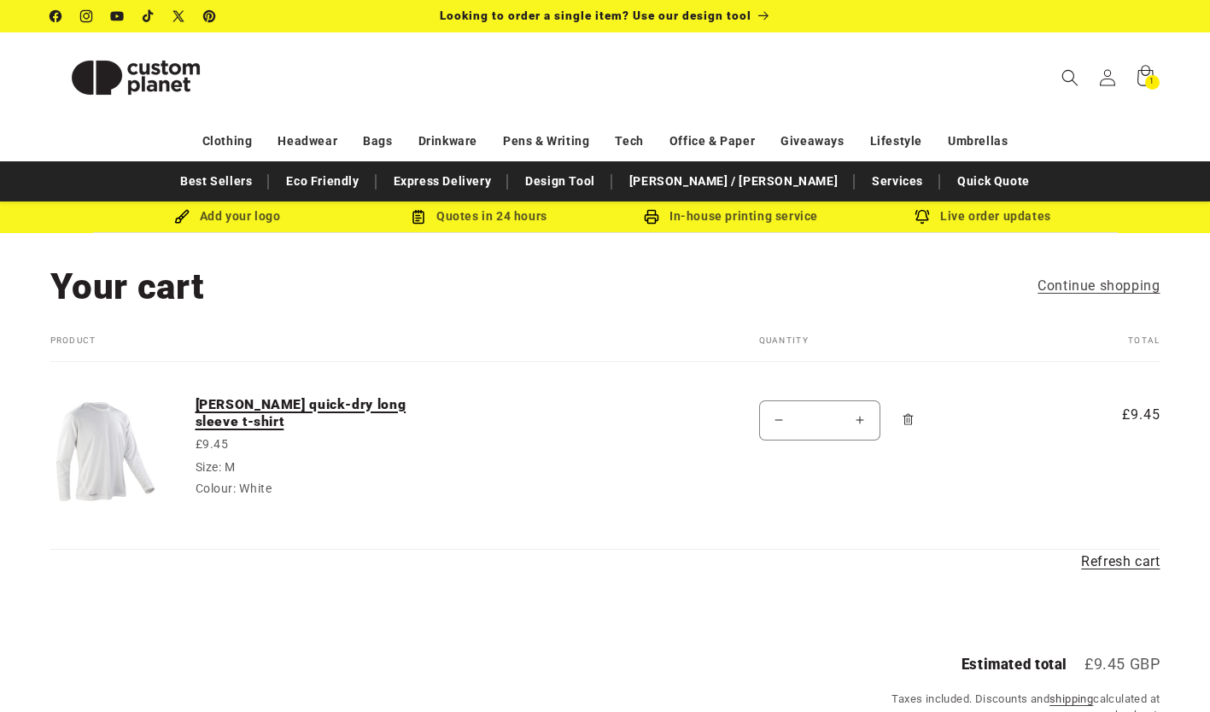
click at [252, 402] on link "[PERSON_NAME] quick-dry long sleeve t-shirt" at bounding box center [324, 413] width 256 height 35
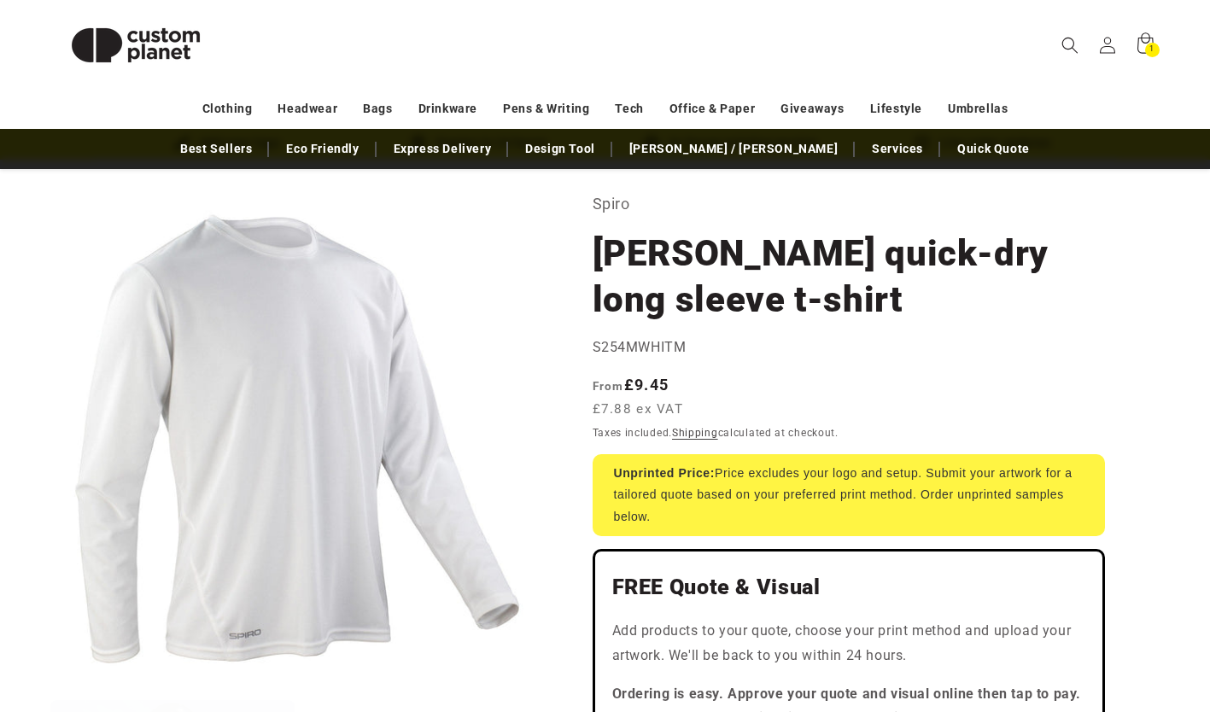
scroll to position [74, 0]
